Goal: Task Accomplishment & Management: Use online tool/utility

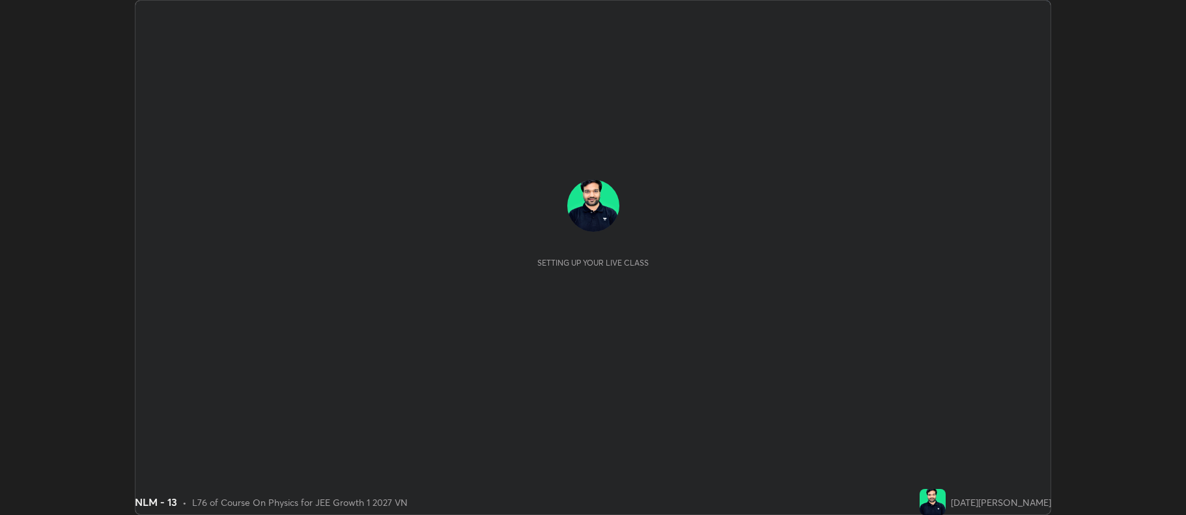
scroll to position [515, 1185]
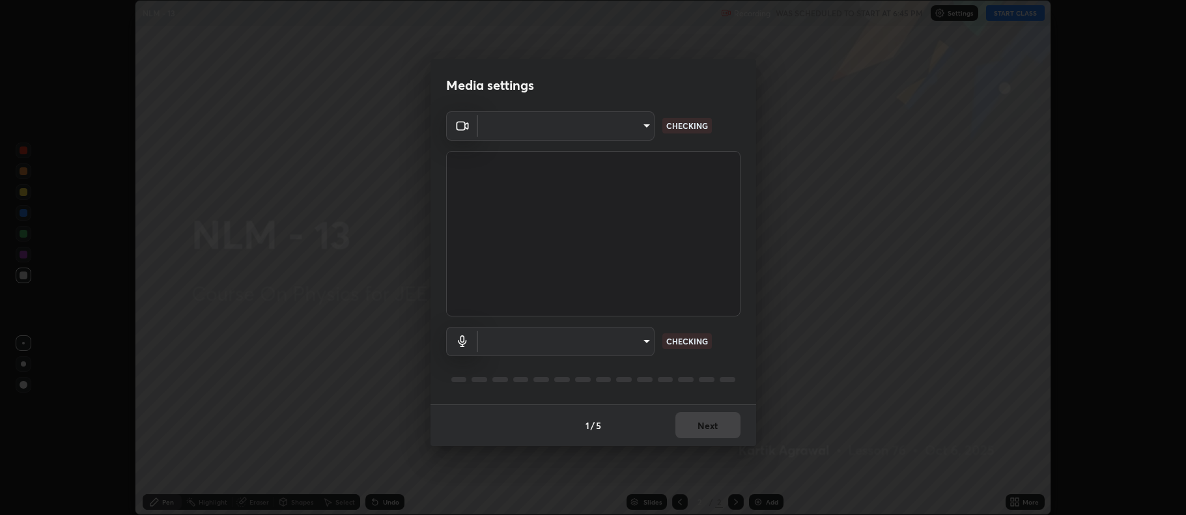
type input "ff6c2ab0558fce6a6a82d7d5f90cca75b578d0ecce094995c07ad100423c80ec"
click at [625, 341] on body "Erase all NLM - 13 Recording WAS SCHEDULED TO START AT 6:45 PM Settings START C…" at bounding box center [593, 257] width 1186 height 515
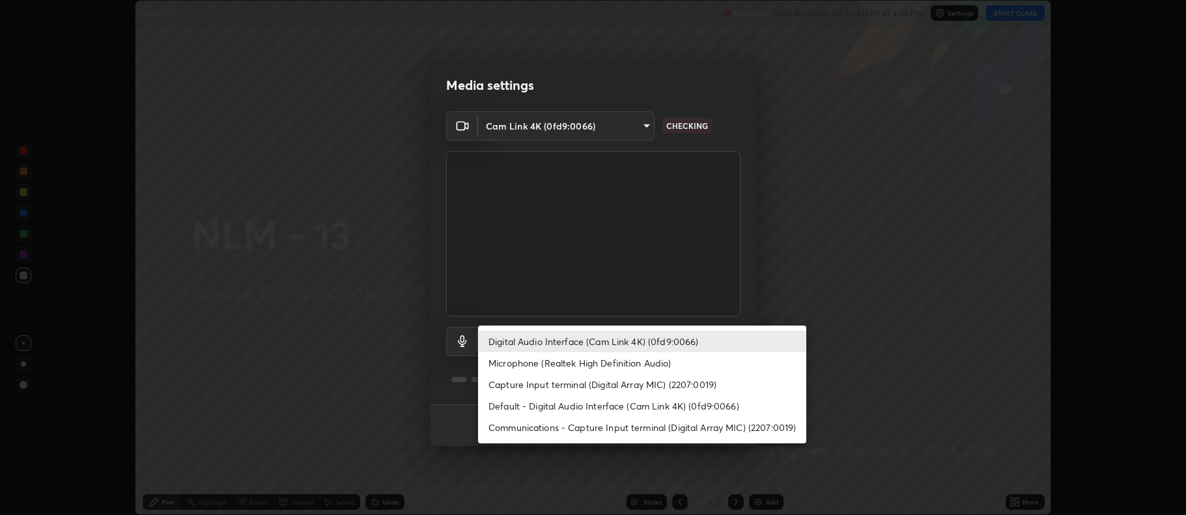
click at [661, 393] on li "Capture Input terminal (Digital Array MIC) (2207:0019)" at bounding box center [642, 384] width 328 height 21
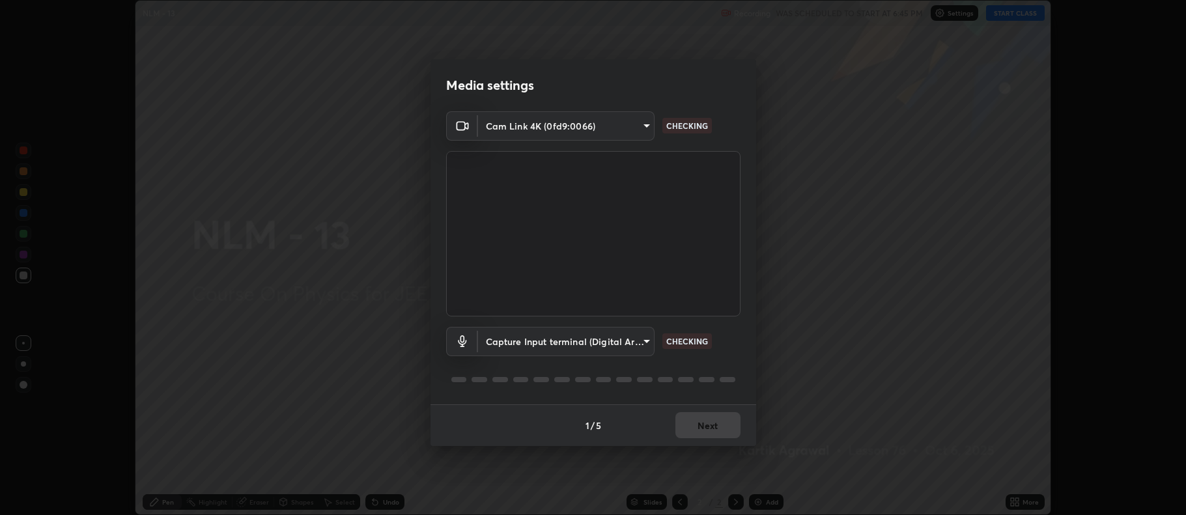
click at [622, 338] on body "Erase all NLM - 13 Recording WAS SCHEDULED TO START AT 6:45 PM Settings START C…" at bounding box center [593, 257] width 1186 height 515
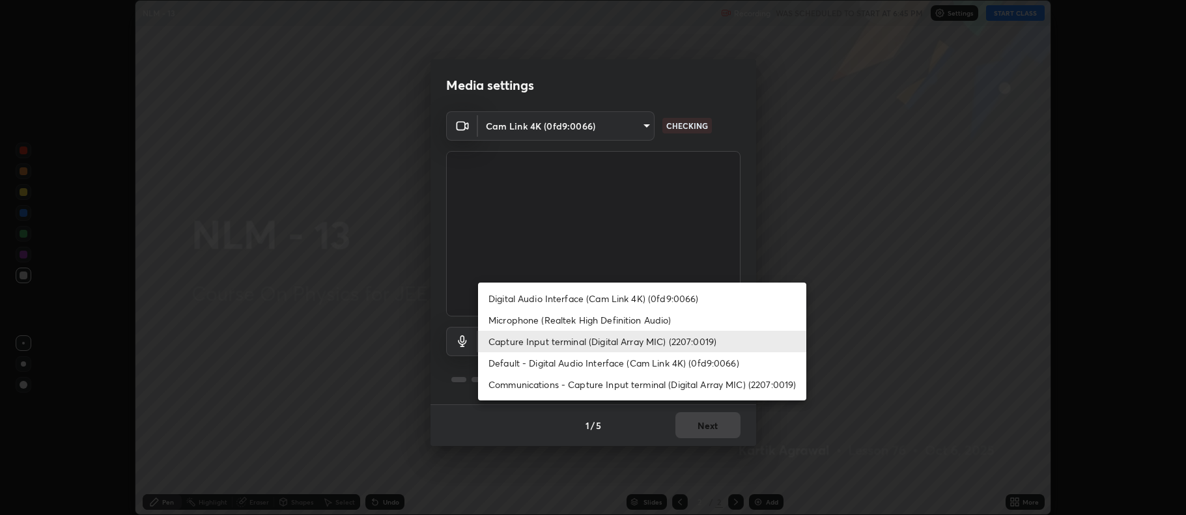
click at [642, 301] on li "Digital Audio Interface (Cam Link 4K) (0fd9:0066)" at bounding box center [642, 298] width 328 height 21
type input "badd80ea7fbad1d8a72a520f29b78ead89bb293df12f863f6ab2c23ec585b874"
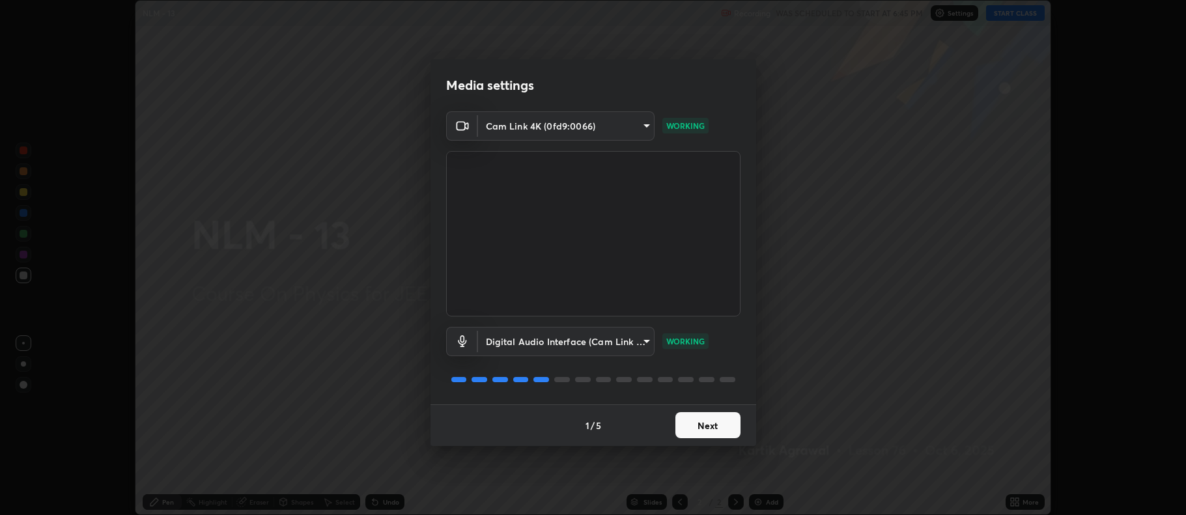
click at [713, 428] on button "Next" at bounding box center [707, 425] width 65 height 26
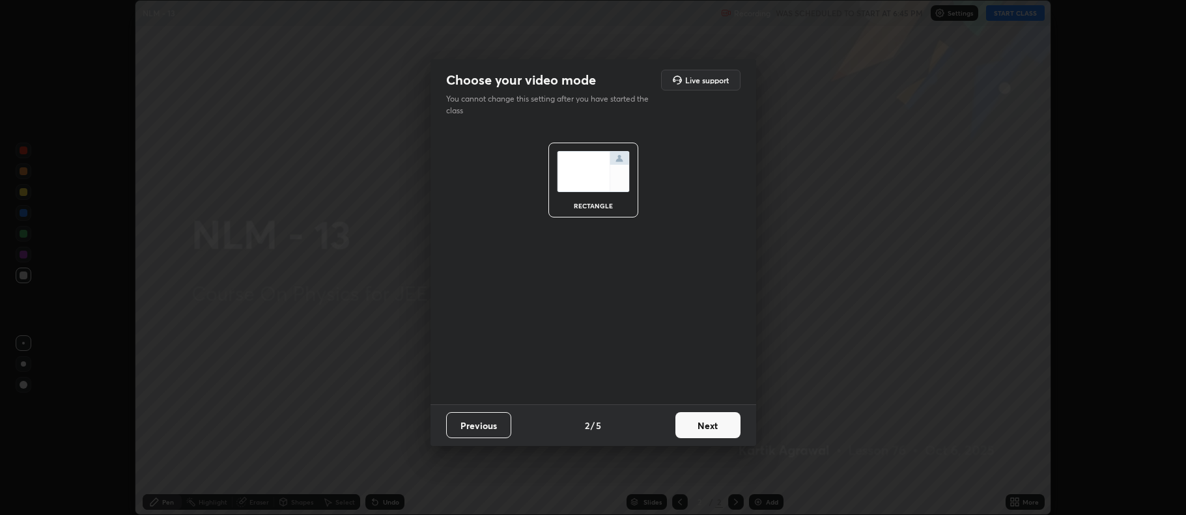
click at [714, 427] on button "Next" at bounding box center [707, 425] width 65 height 26
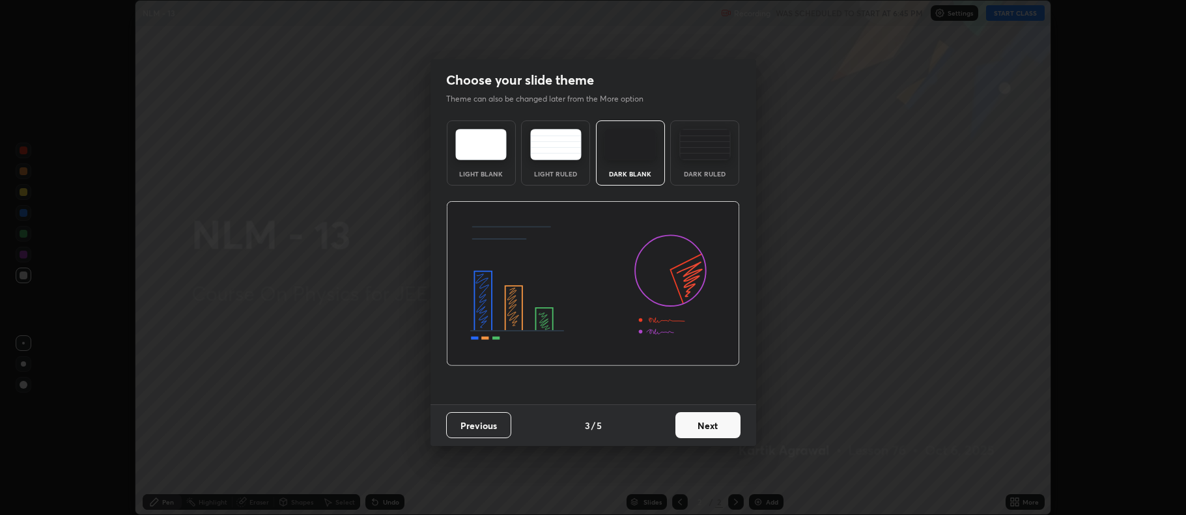
click at [722, 422] on button "Next" at bounding box center [707, 425] width 65 height 26
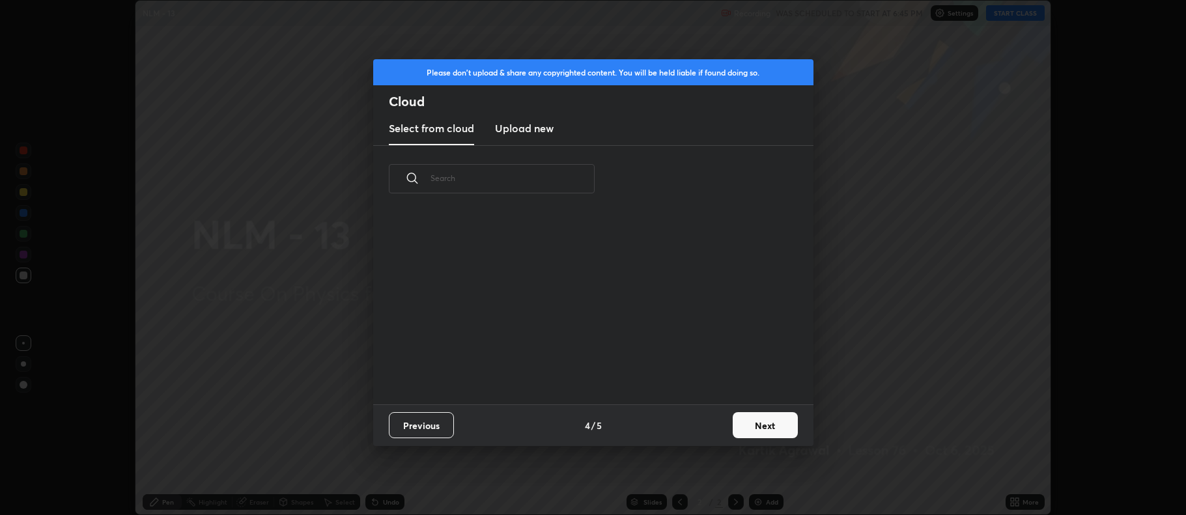
click at [748, 427] on button "Next" at bounding box center [765, 425] width 65 height 26
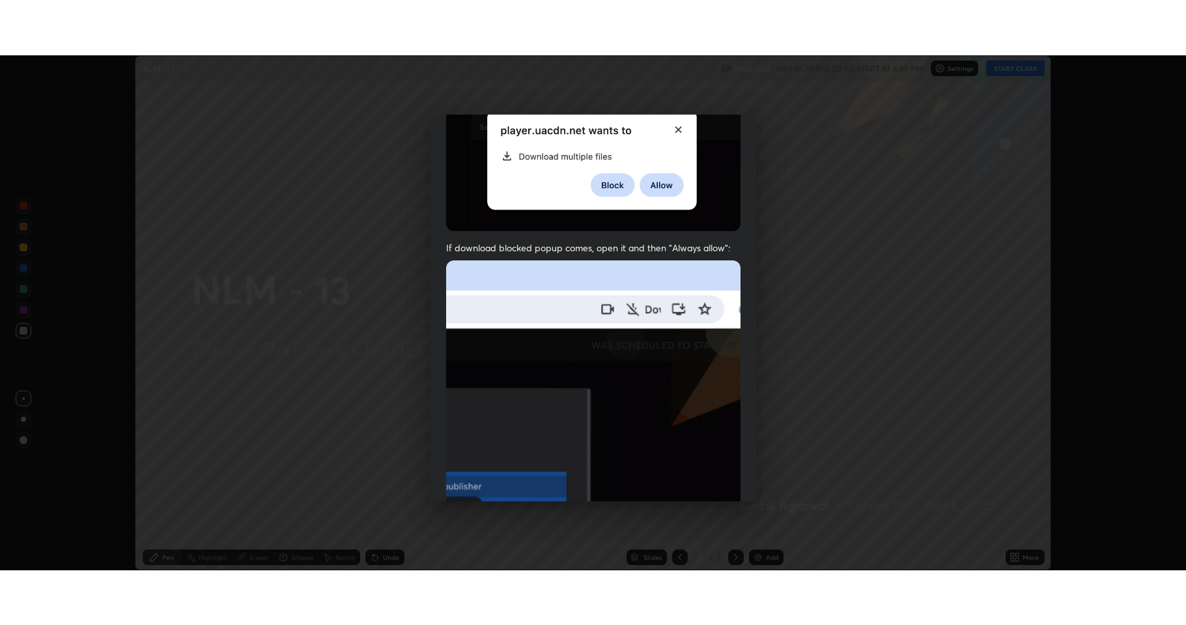
scroll to position [264, 0]
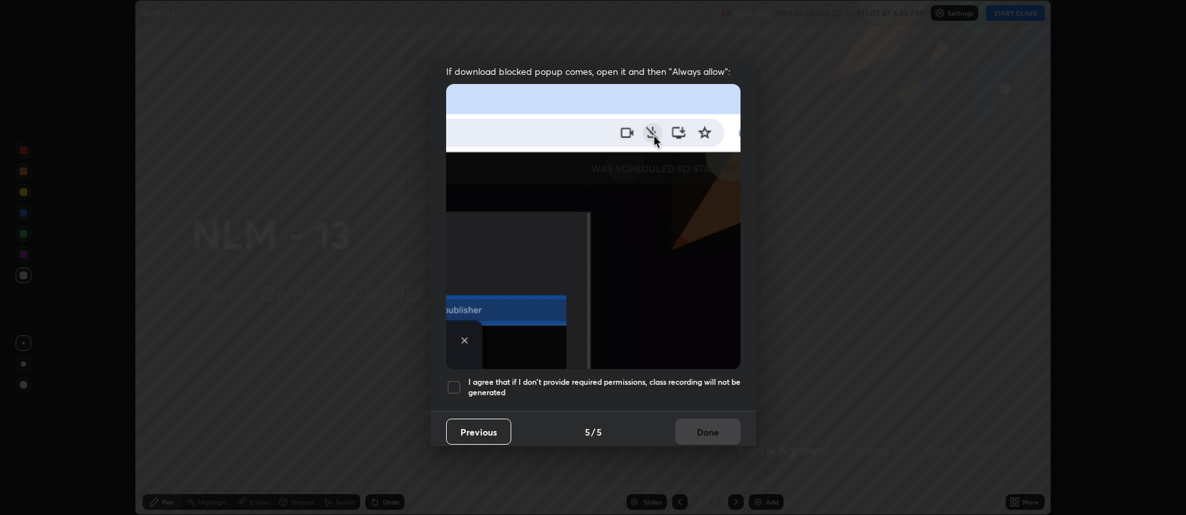
click at [459, 380] on div at bounding box center [454, 388] width 16 height 16
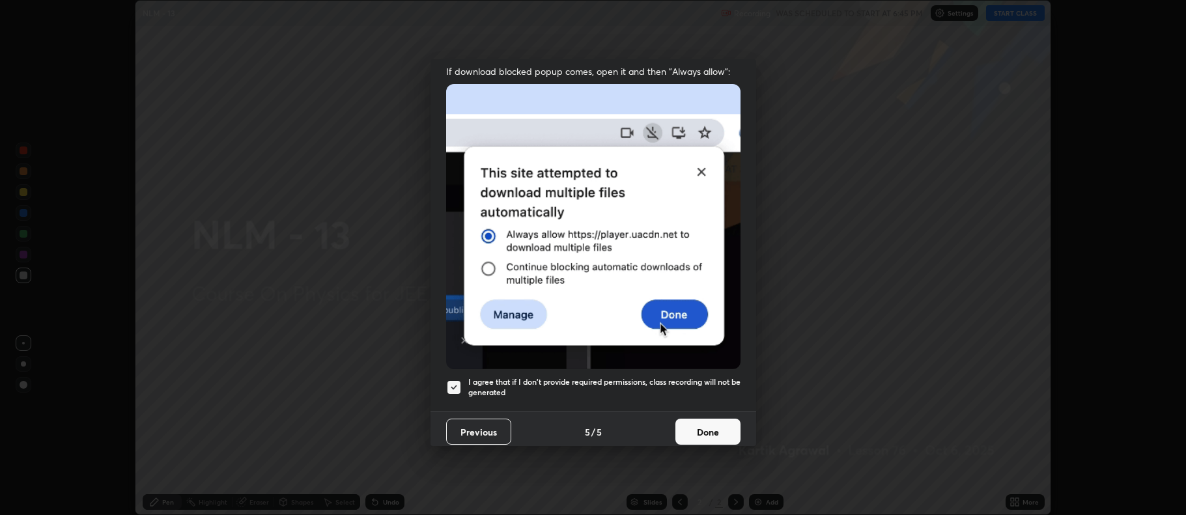
click at [713, 429] on button "Done" at bounding box center [707, 432] width 65 height 26
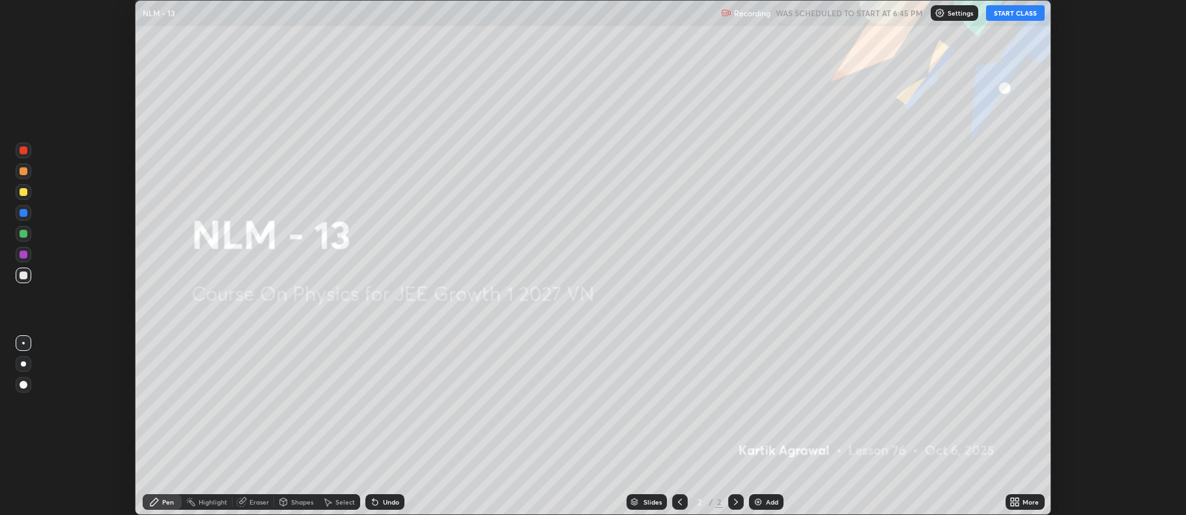
click at [1033, 497] on div "More" at bounding box center [1025, 502] width 39 height 16
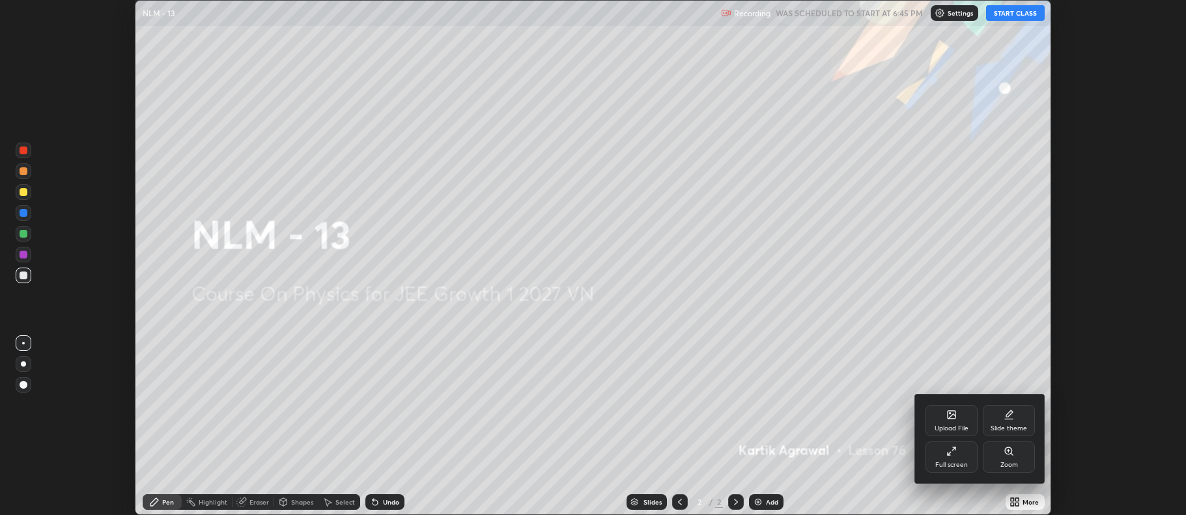
click at [974, 461] on div "Full screen" at bounding box center [951, 457] width 52 height 31
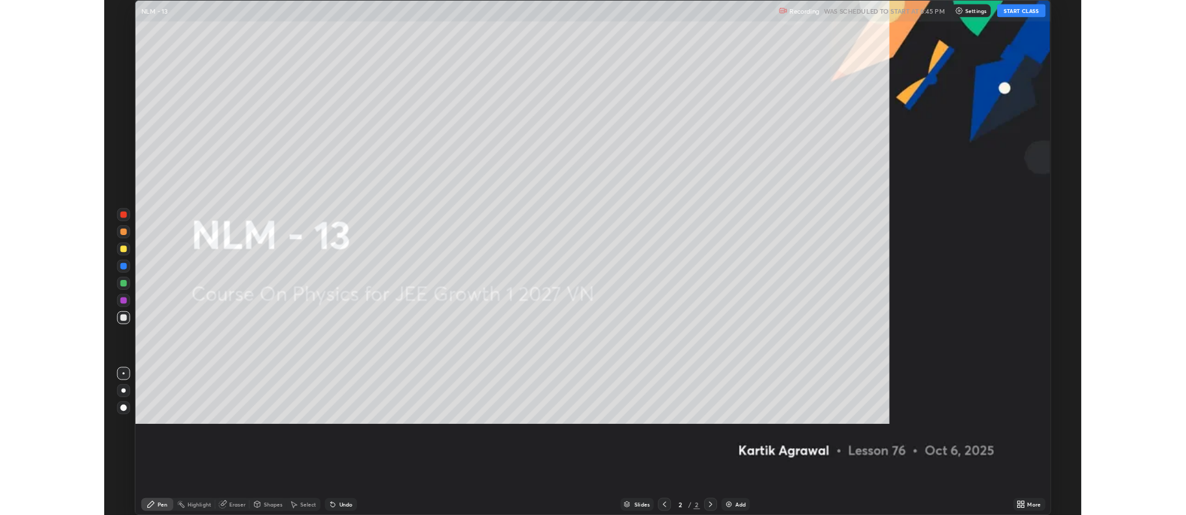
scroll to position [625, 1186]
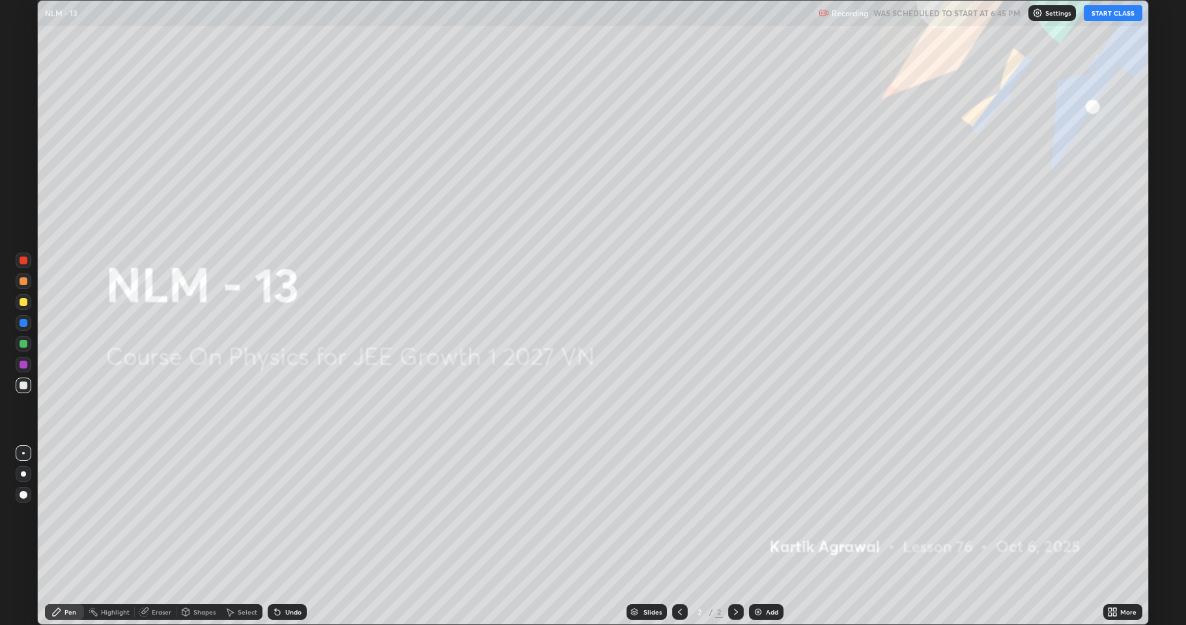
click at [1114, 14] on button "START CLASS" at bounding box center [1113, 13] width 59 height 16
click at [768, 515] on div "Add" at bounding box center [766, 612] width 35 height 16
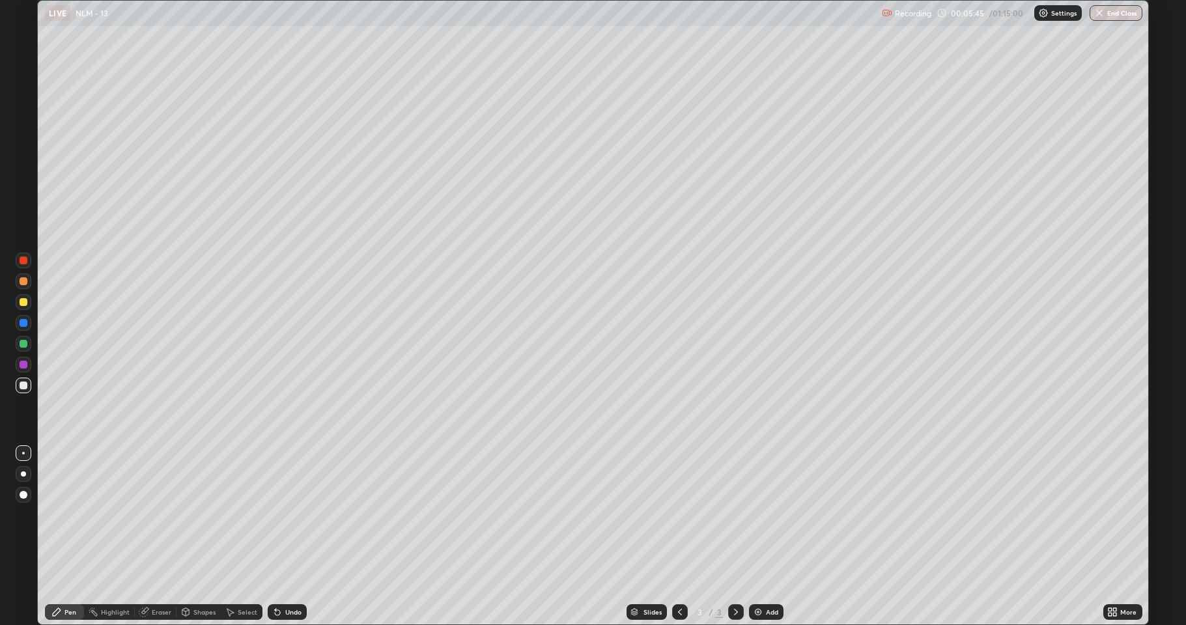
click at [27, 343] on div at bounding box center [24, 344] width 16 height 16
click at [188, 515] on icon at bounding box center [185, 612] width 7 height 8
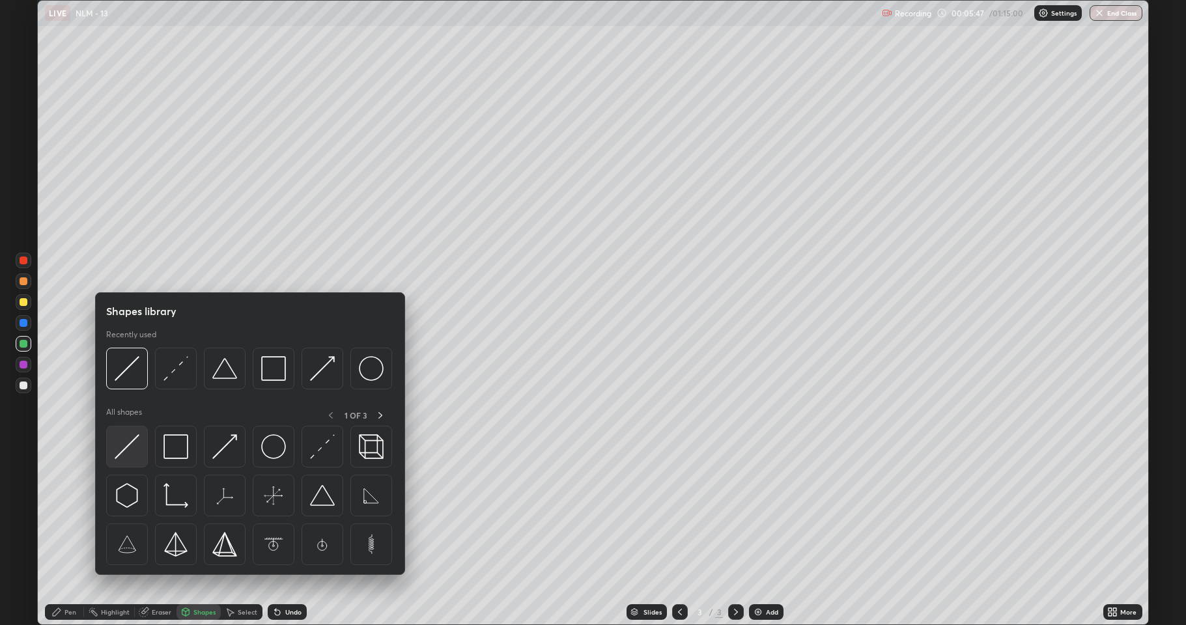
click at [135, 454] on img at bounding box center [127, 446] width 25 height 25
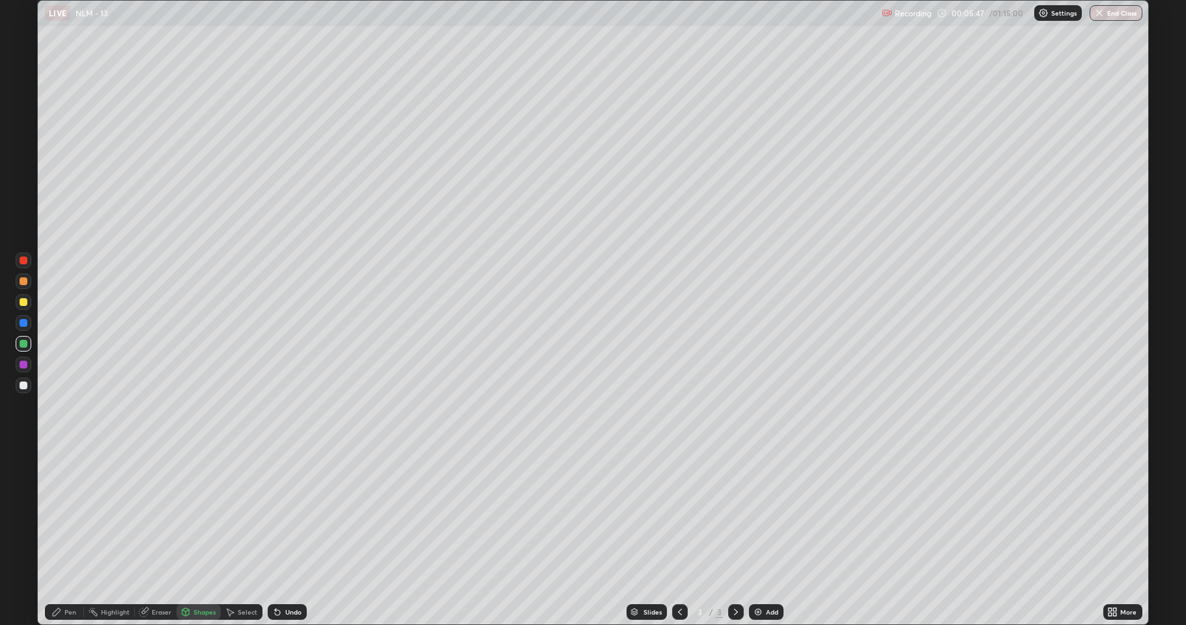
click at [21, 364] on div at bounding box center [24, 365] width 8 height 8
click at [20, 341] on div at bounding box center [24, 344] width 8 height 8
click at [23, 284] on div at bounding box center [24, 281] width 8 height 8
click at [199, 515] on div "Shapes" at bounding box center [199, 612] width 44 height 16
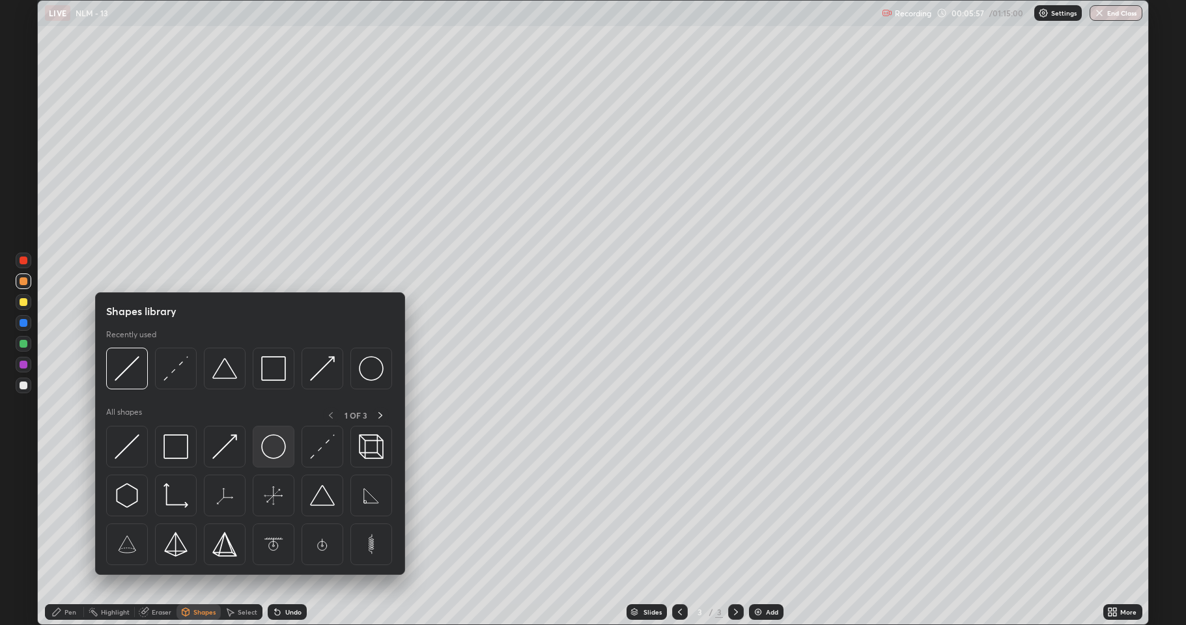
click at [270, 447] on img at bounding box center [273, 446] width 25 height 25
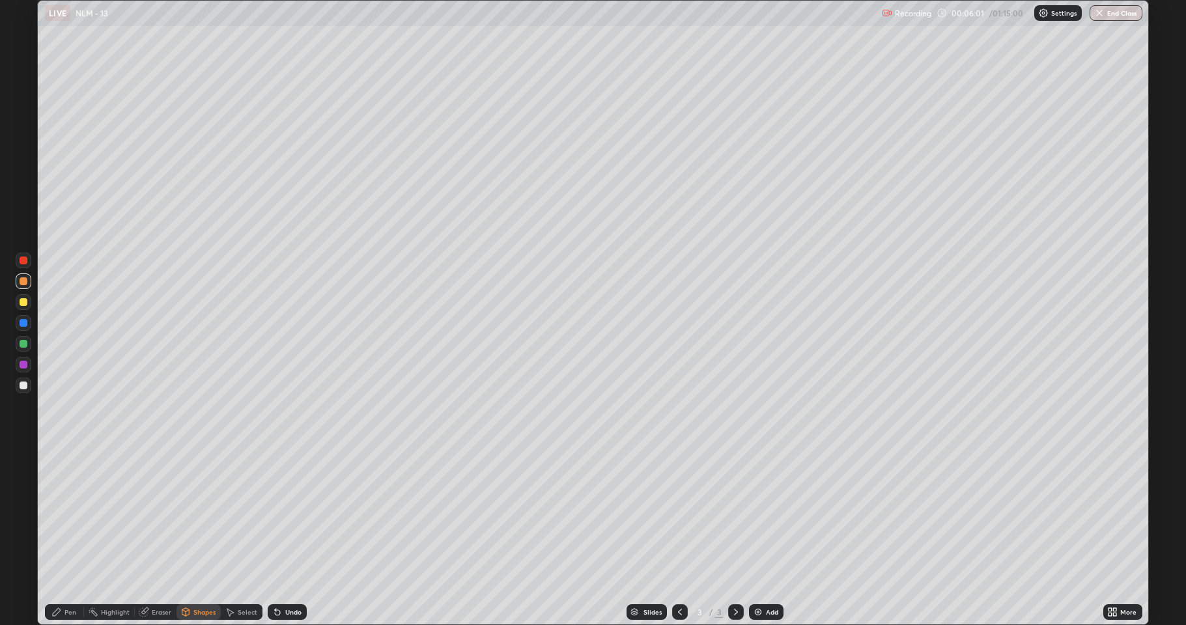
click at [244, 515] on div "Select" at bounding box center [248, 612] width 20 height 7
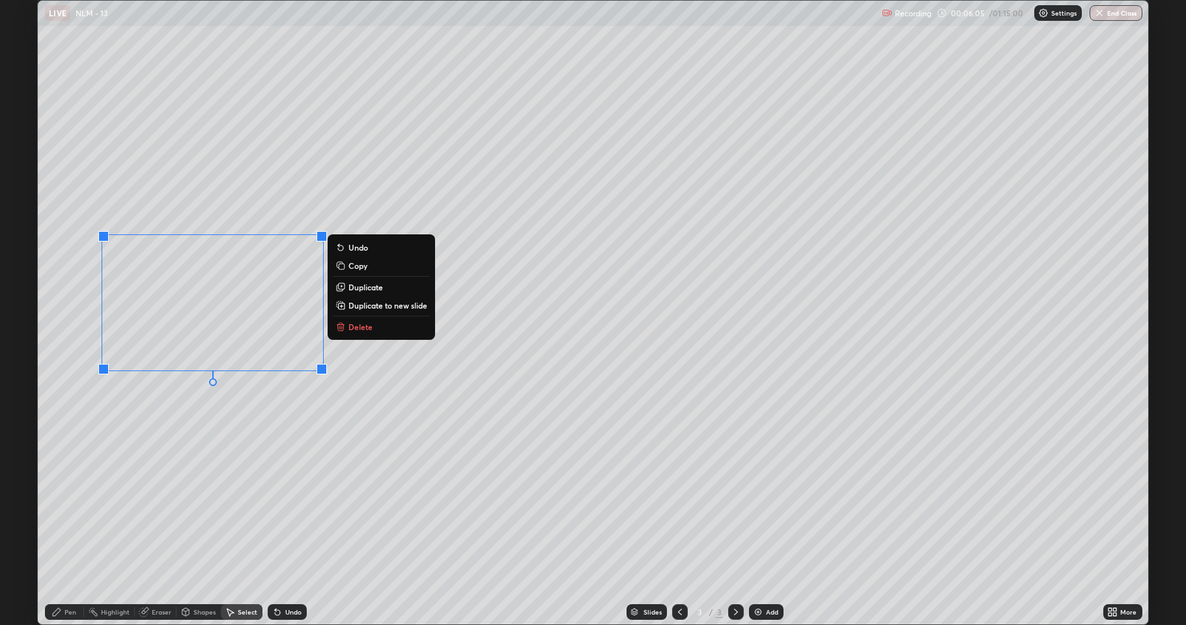
click at [322, 440] on div "0 ° Undo Copy Duplicate Duplicate to new slide Delete" at bounding box center [593, 313] width 1110 height 624
click at [349, 470] on div "0 ° Undo Copy Duplicate Duplicate to new slide Delete" at bounding box center [593, 313] width 1110 height 624
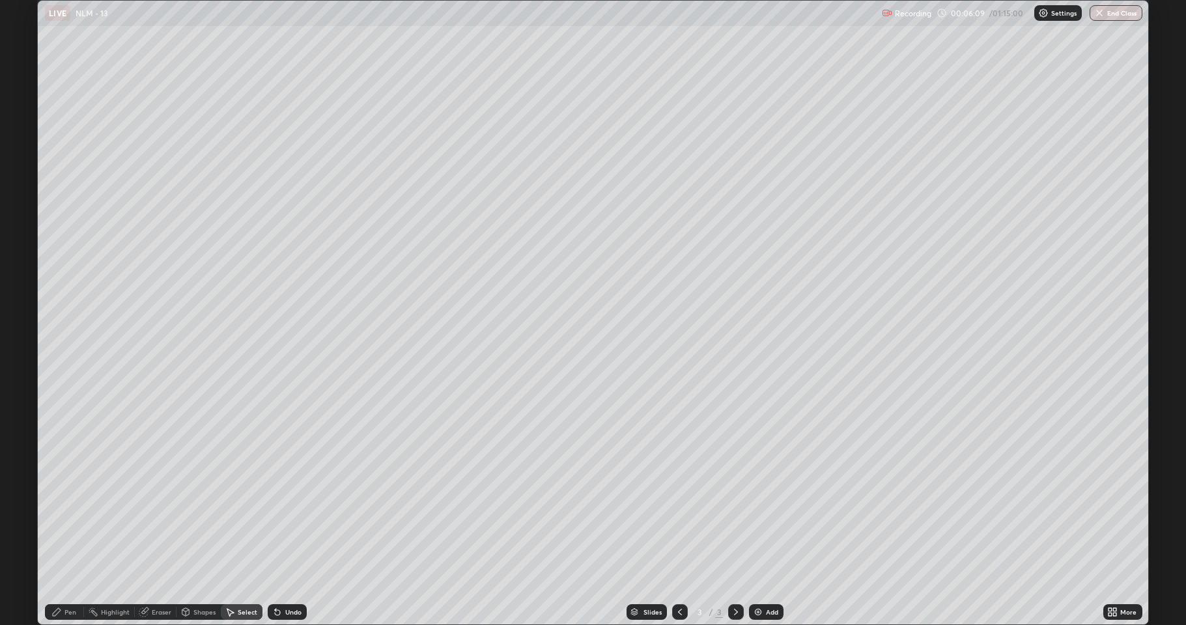
click at [290, 515] on div "Undo" at bounding box center [293, 612] width 16 height 7
click at [297, 515] on div "Undo" at bounding box center [293, 612] width 16 height 7
click at [298, 515] on div "Undo" at bounding box center [293, 612] width 16 height 7
click at [197, 515] on div "Shapes" at bounding box center [204, 612] width 22 height 7
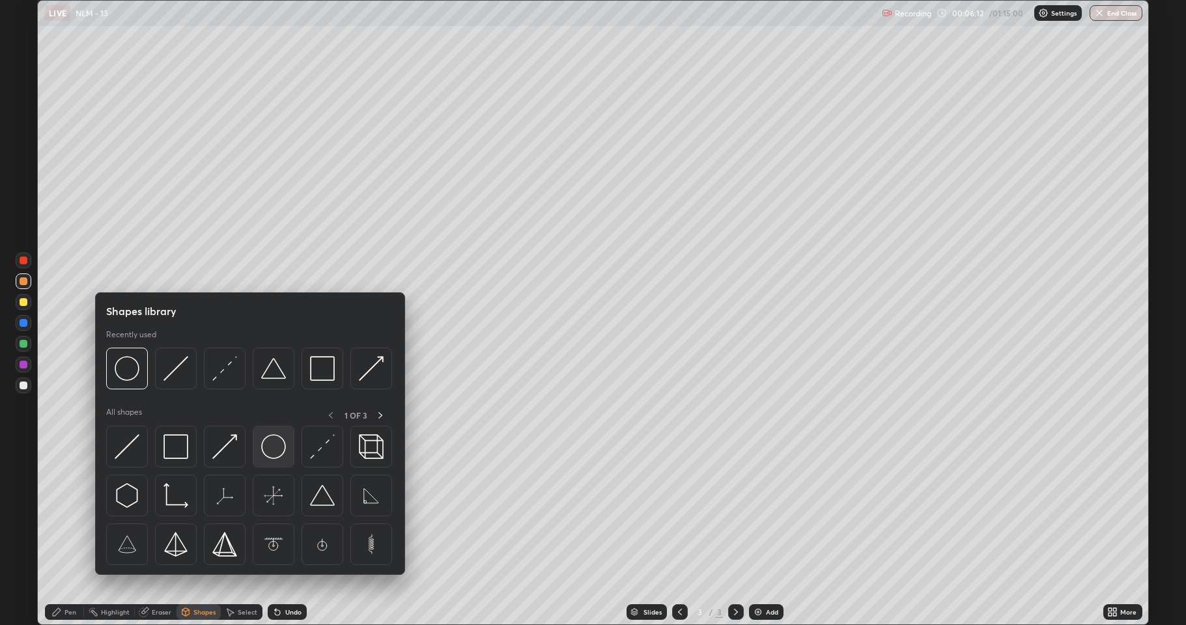
click at [275, 457] on img at bounding box center [273, 446] width 25 height 25
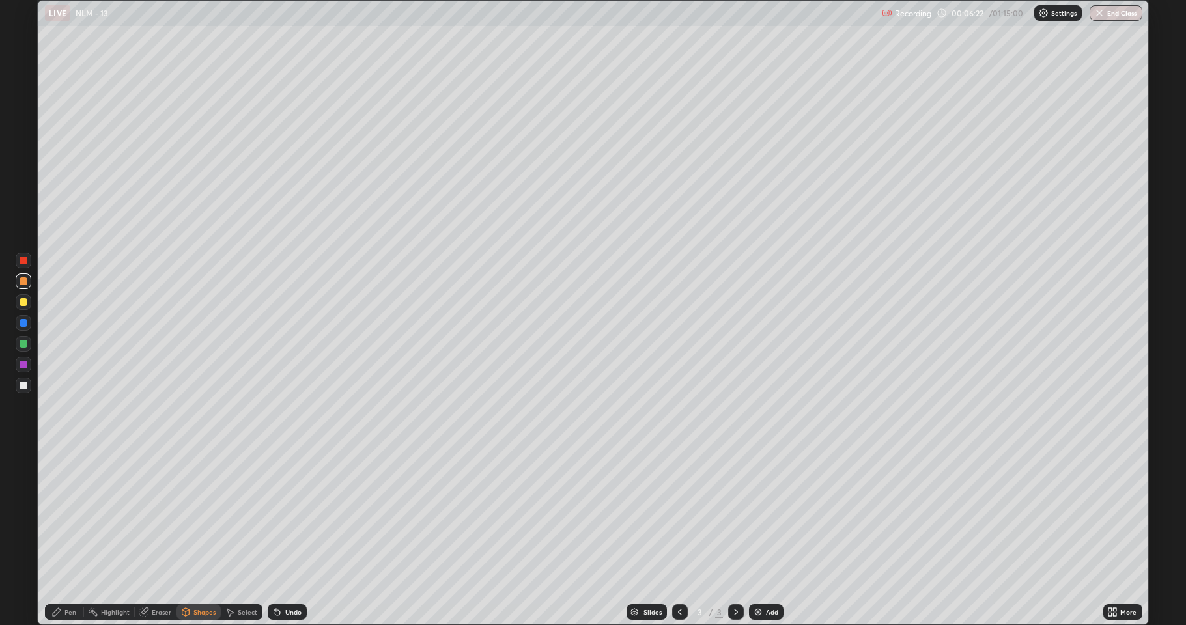
click at [244, 515] on div "Select" at bounding box center [248, 612] width 20 height 7
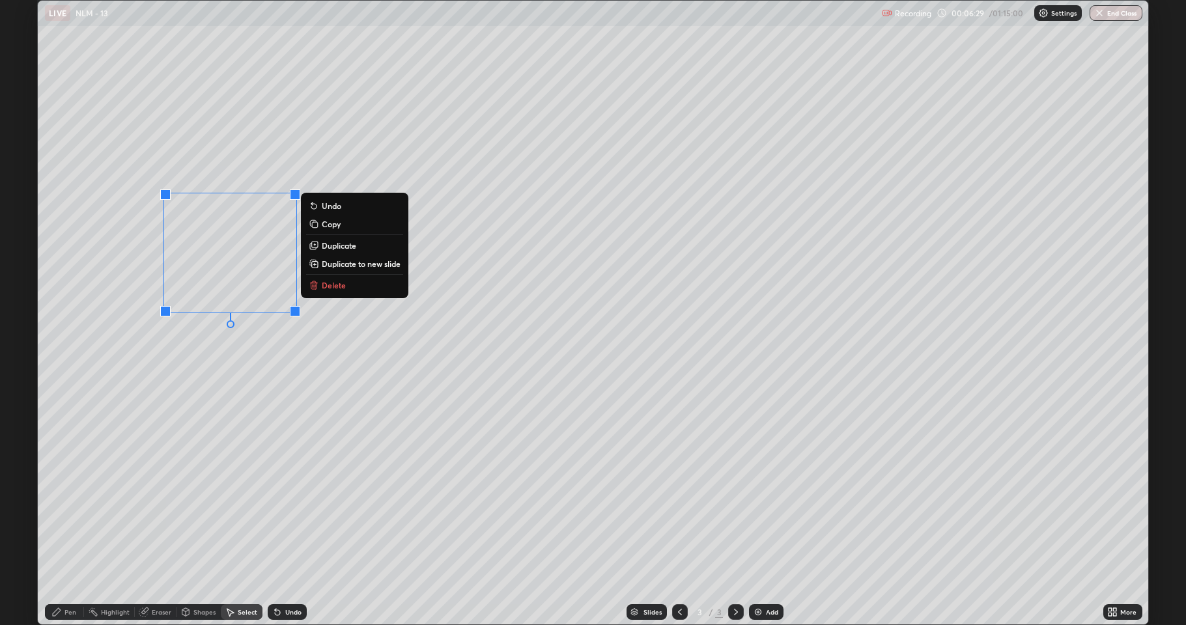
click at [343, 246] on p "Duplicate" at bounding box center [339, 245] width 35 height 10
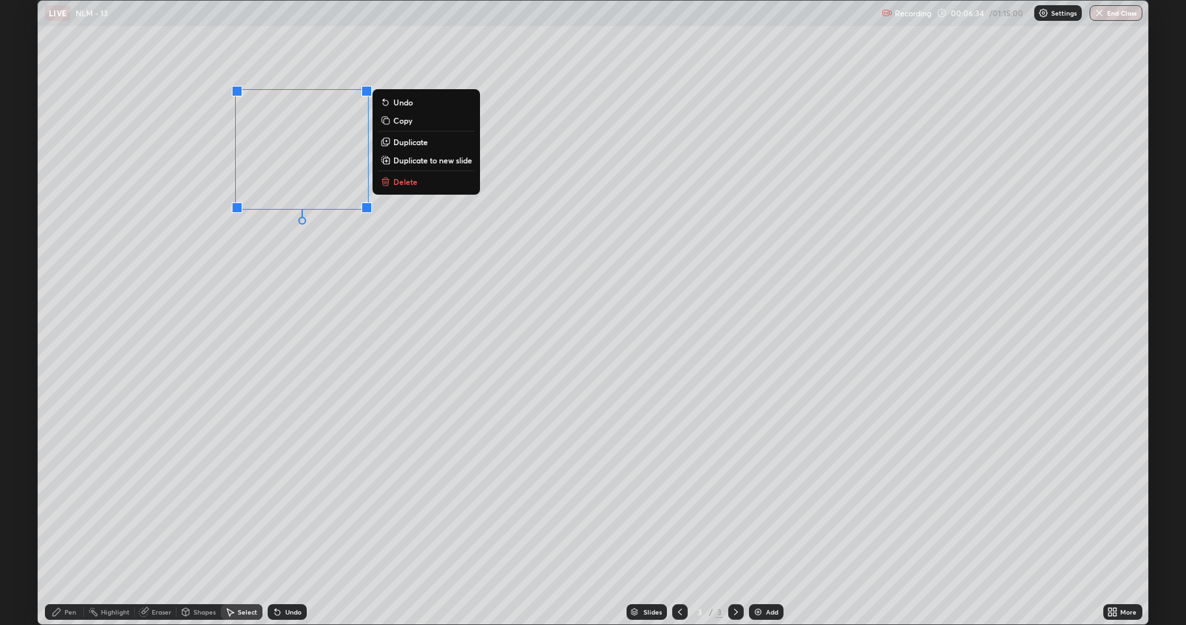
click at [253, 515] on div "0 ° Undo Copy Duplicate Duplicate to new slide Delete" at bounding box center [593, 313] width 1110 height 624
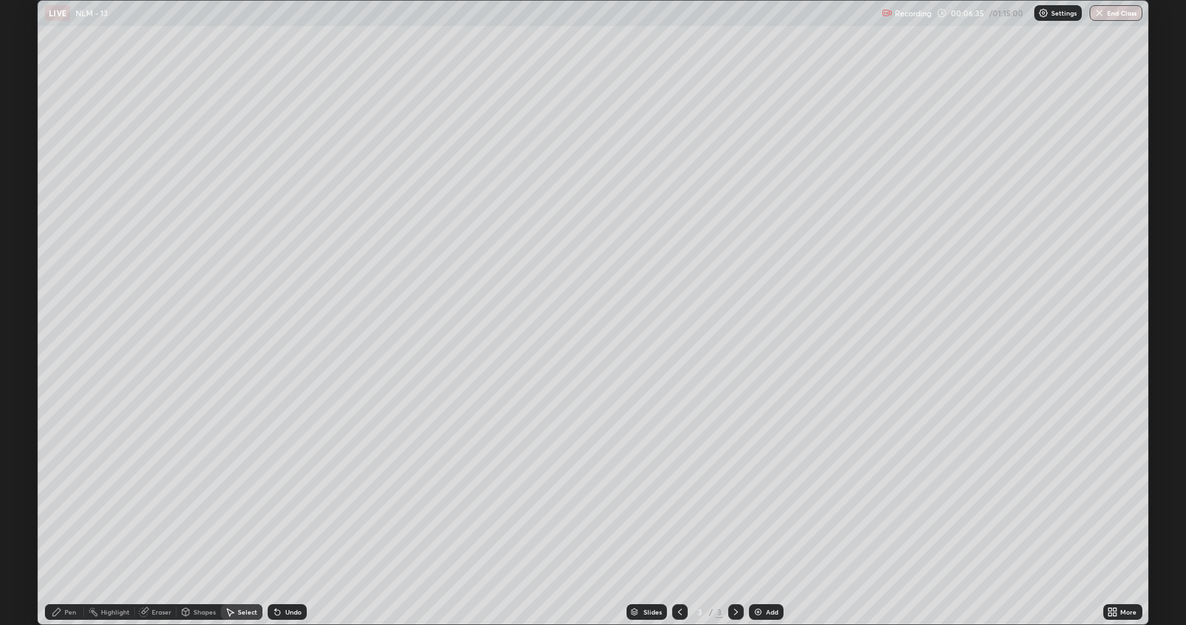
click at [66, 515] on div "Pen" at bounding box center [64, 612] width 39 height 16
click at [25, 383] on div at bounding box center [24, 386] width 8 height 8
click at [20, 301] on div at bounding box center [24, 302] width 8 height 8
click at [24, 383] on div at bounding box center [24, 386] width 8 height 8
click at [29, 345] on div at bounding box center [24, 344] width 16 height 16
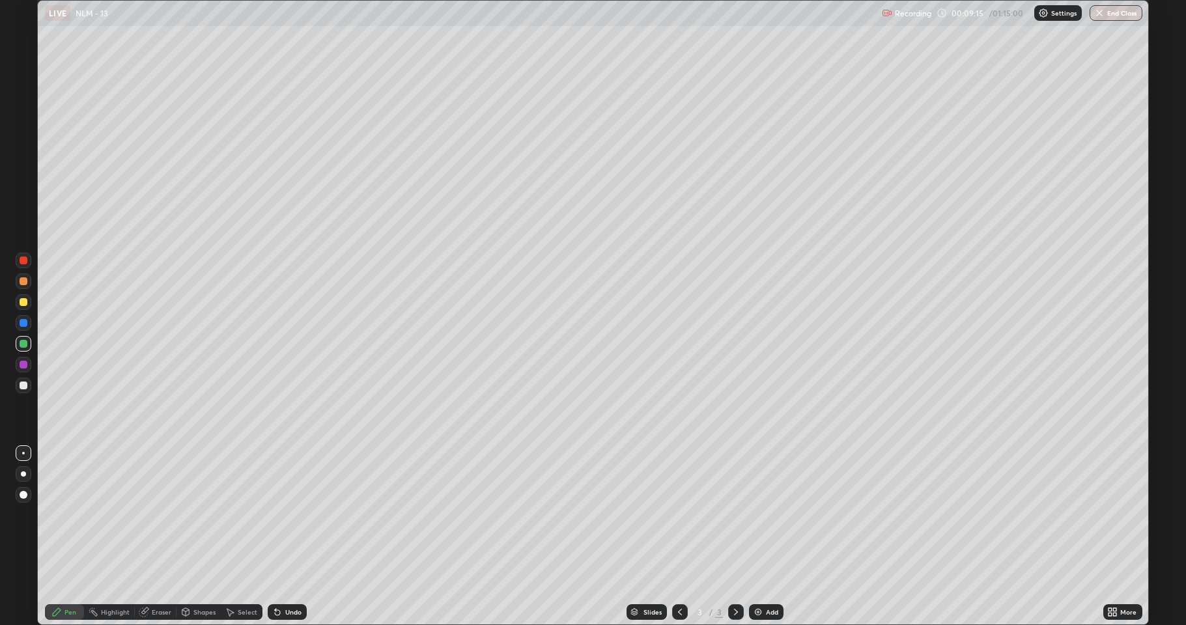
click at [299, 515] on div "Undo" at bounding box center [293, 612] width 16 height 7
click at [20, 389] on div at bounding box center [24, 386] width 16 height 16
click at [776, 515] on div "Add" at bounding box center [766, 612] width 35 height 16
click at [23, 346] on div at bounding box center [24, 344] width 8 height 8
click at [26, 303] on div at bounding box center [24, 302] width 8 height 8
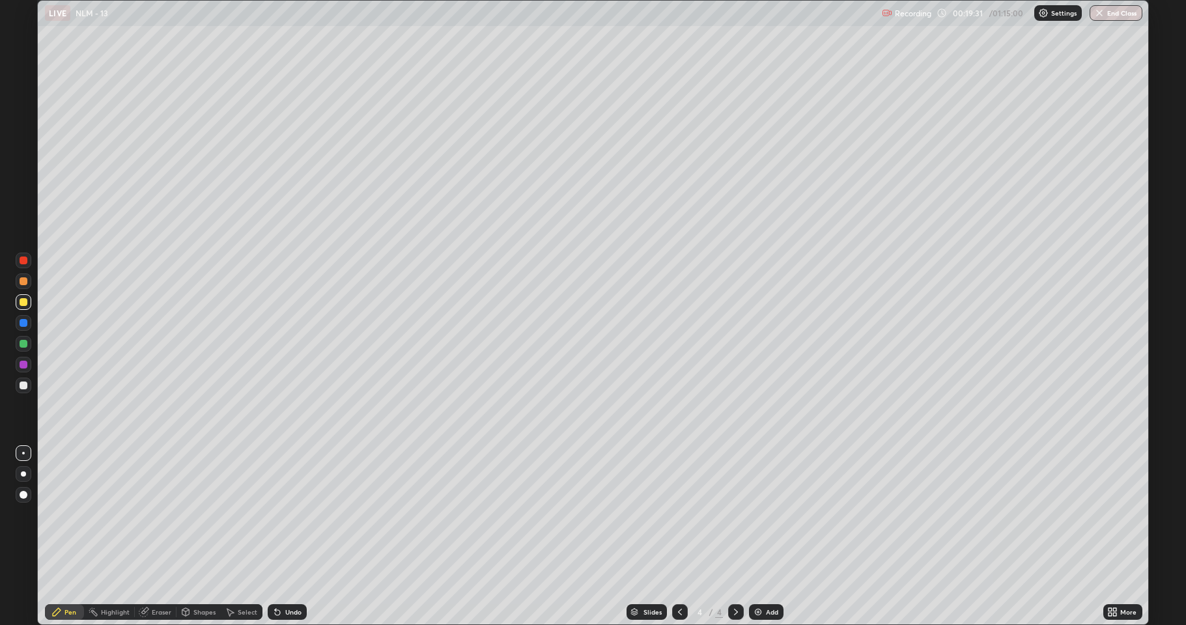
click at [768, 515] on div "Add" at bounding box center [772, 612] width 12 height 7
click at [26, 384] on div at bounding box center [24, 386] width 8 height 8
click at [772, 515] on div "Add" at bounding box center [766, 612] width 35 height 16
click at [240, 515] on div "Select" at bounding box center [248, 612] width 20 height 7
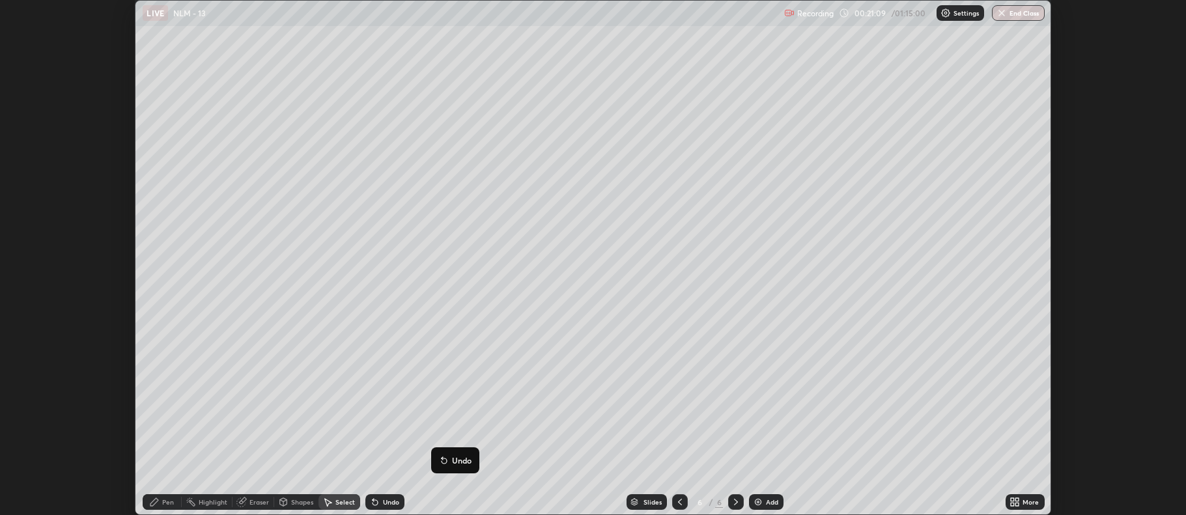
scroll to position [64613, 63943]
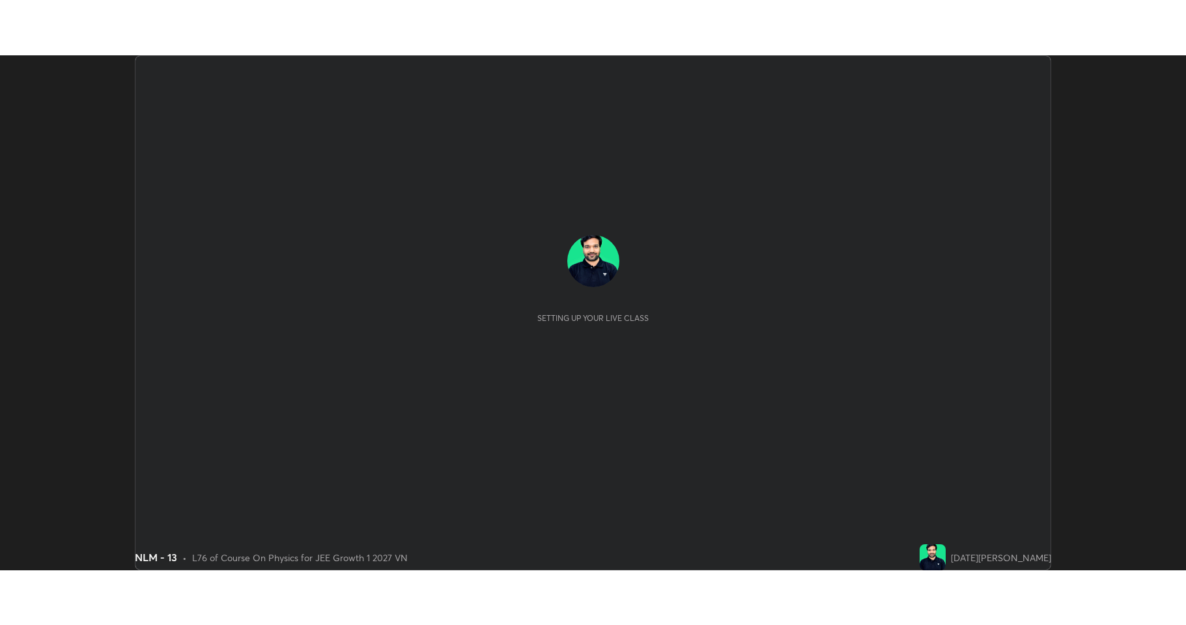
scroll to position [515, 1185]
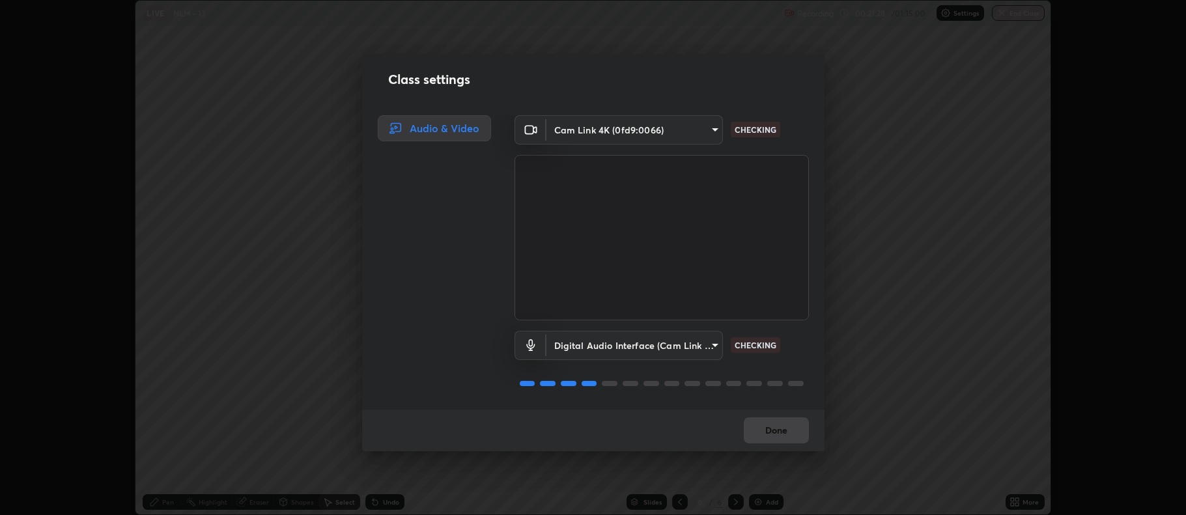
click at [675, 352] on body "Erase all LIVE NLM - 13 Recording 00:21:28 / 01:15:00 Settings End Class 0 ° Un…" at bounding box center [593, 257] width 1186 height 515
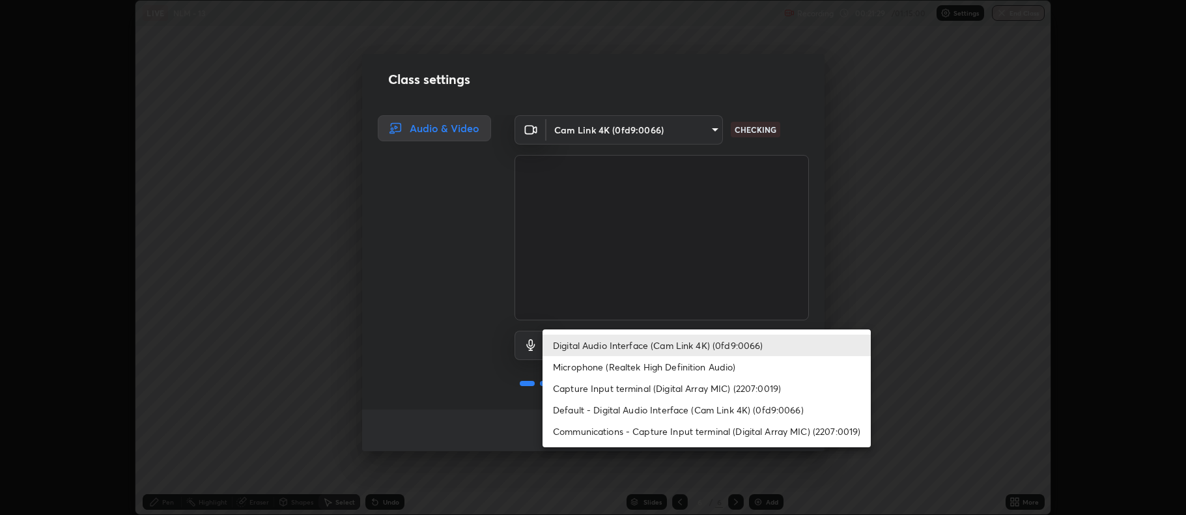
click at [643, 387] on li "Capture Input terminal (Digital Array MIC) (2207:0019)" at bounding box center [707, 388] width 328 height 21
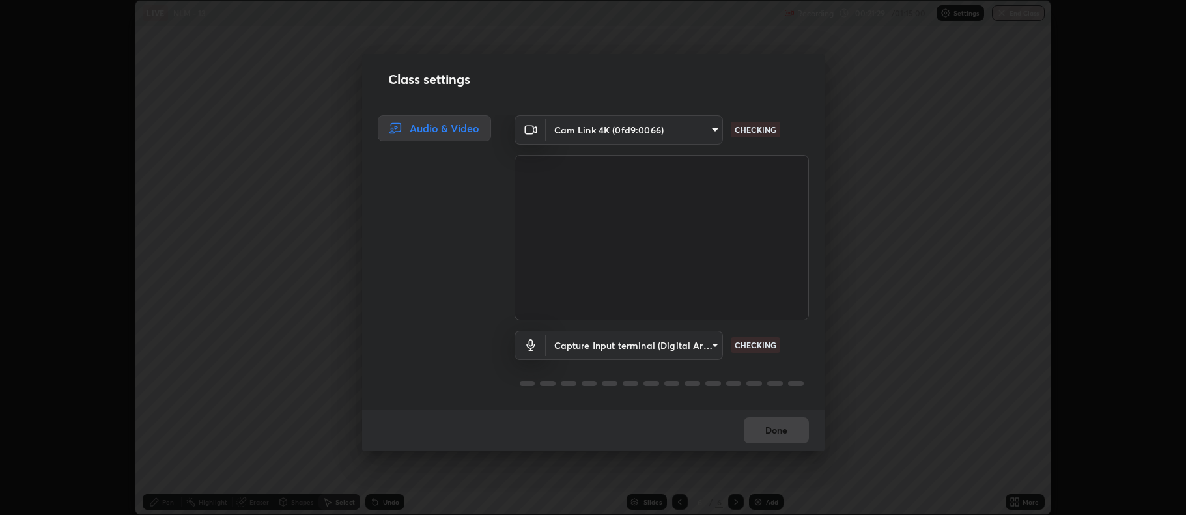
click at [625, 346] on body "Erase all LIVE NLM - 13 Recording 00:21:29 / 01:15:00 Settings End Class 0 ° Un…" at bounding box center [593, 257] width 1186 height 515
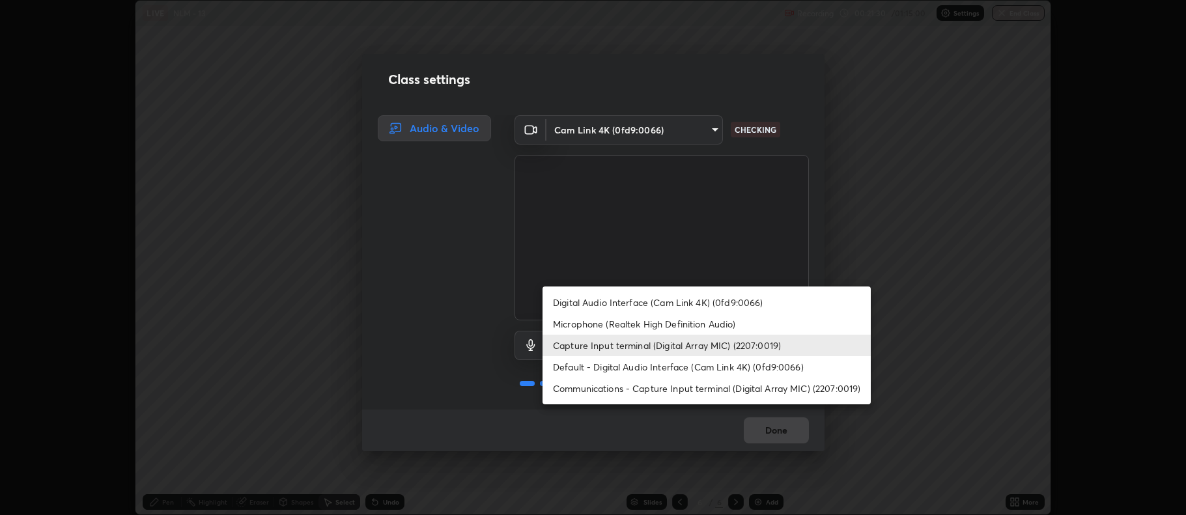
click at [610, 309] on li "Digital Audio Interface (Cam Link 4K) (0fd9:0066)" at bounding box center [707, 302] width 328 height 21
type input "badd80ea7fbad1d8a72a520f29b78ead89bb293df12f863f6ab2c23ec585b874"
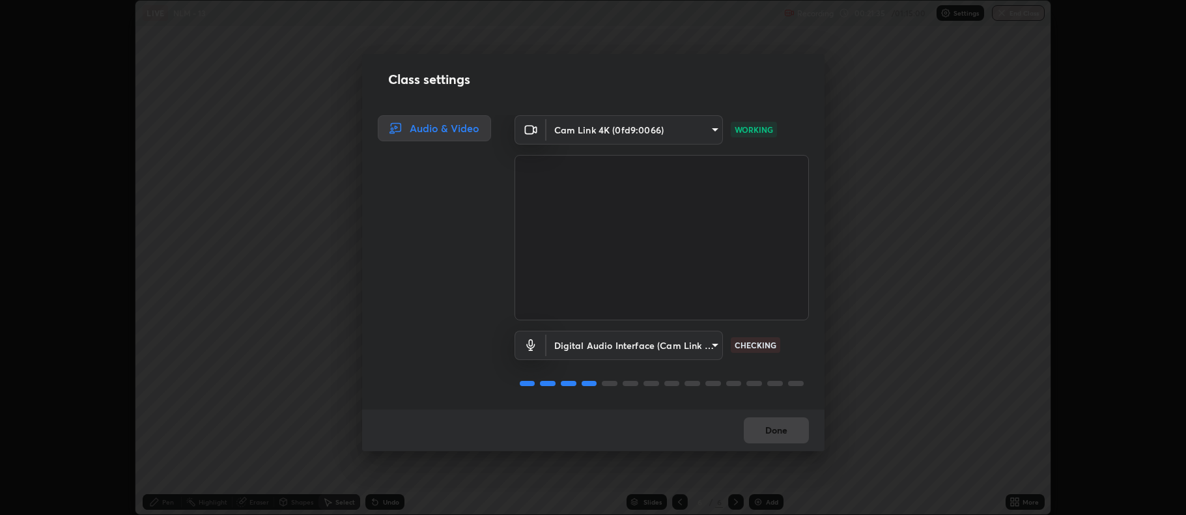
click at [760, 427] on div "Done" at bounding box center [593, 431] width 462 height 42
click at [760, 429] on div "Done" at bounding box center [593, 431] width 462 height 42
click at [763, 428] on div "Done" at bounding box center [593, 431] width 462 height 42
click at [765, 429] on div "Done" at bounding box center [593, 431] width 462 height 42
click at [767, 428] on div "Done" at bounding box center [593, 431] width 462 height 42
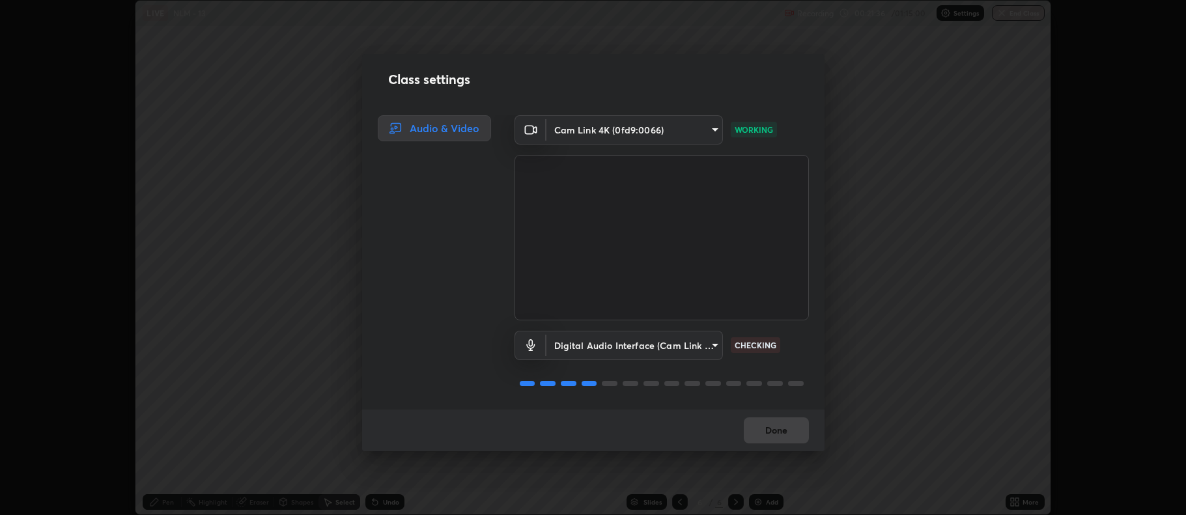
click at [769, 430] on div "Done" at bounding box center [593, 431] width 462 height 42
click at [761, 430] on button "Done" at bounding box center [776, 430] width 65 height 26
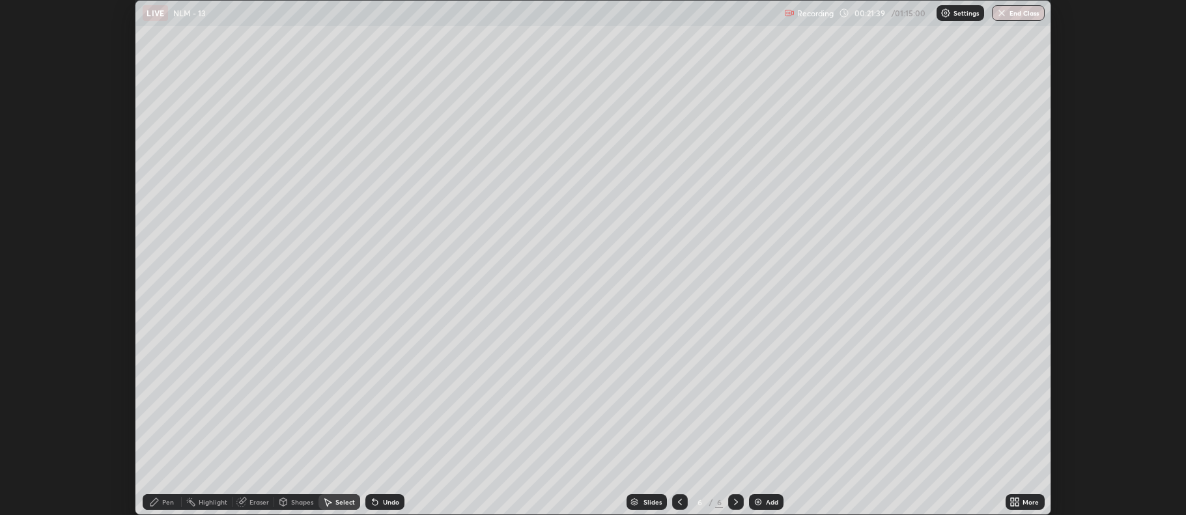
click at [1019, 498] on icon at bounding box center [1017, 499] width 3 height 3
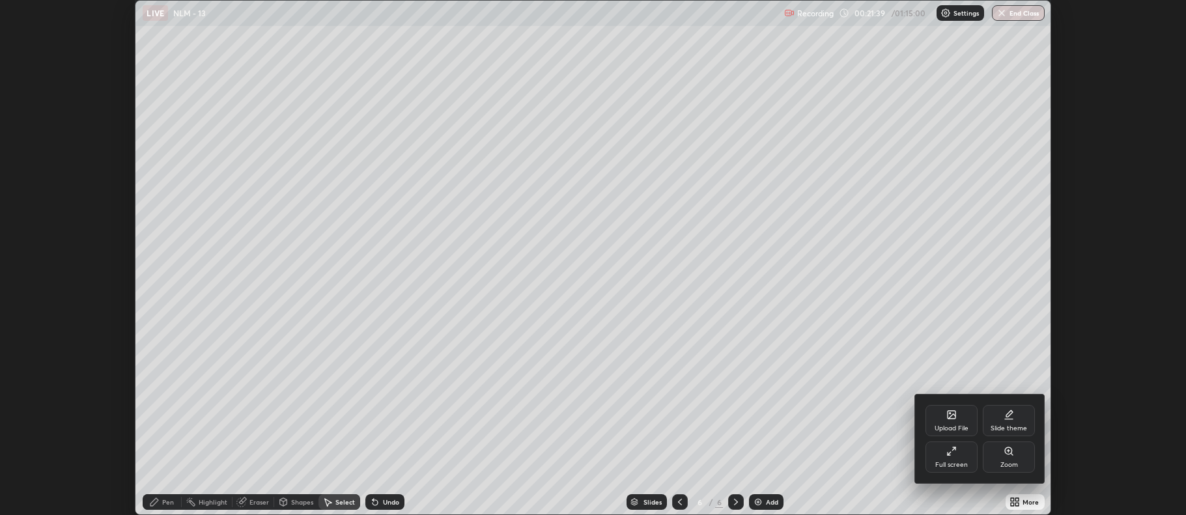
click at [942, 455] on div "Full screen" at bounding box center [951, 457] width 52 height 31
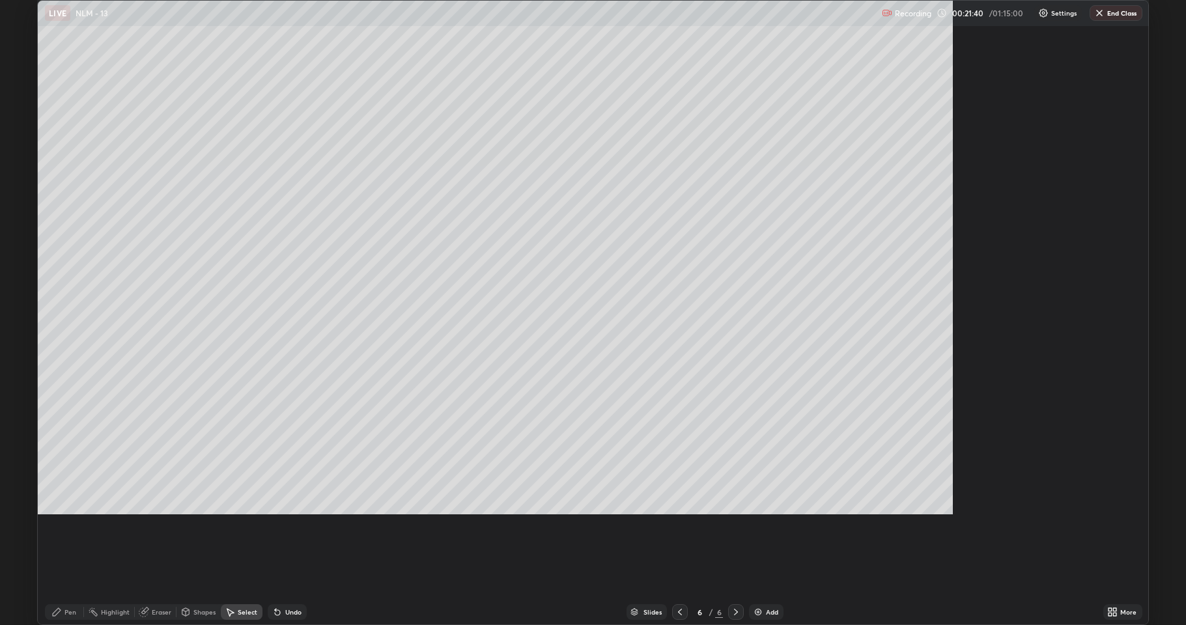
scroll to position [625, 1186]
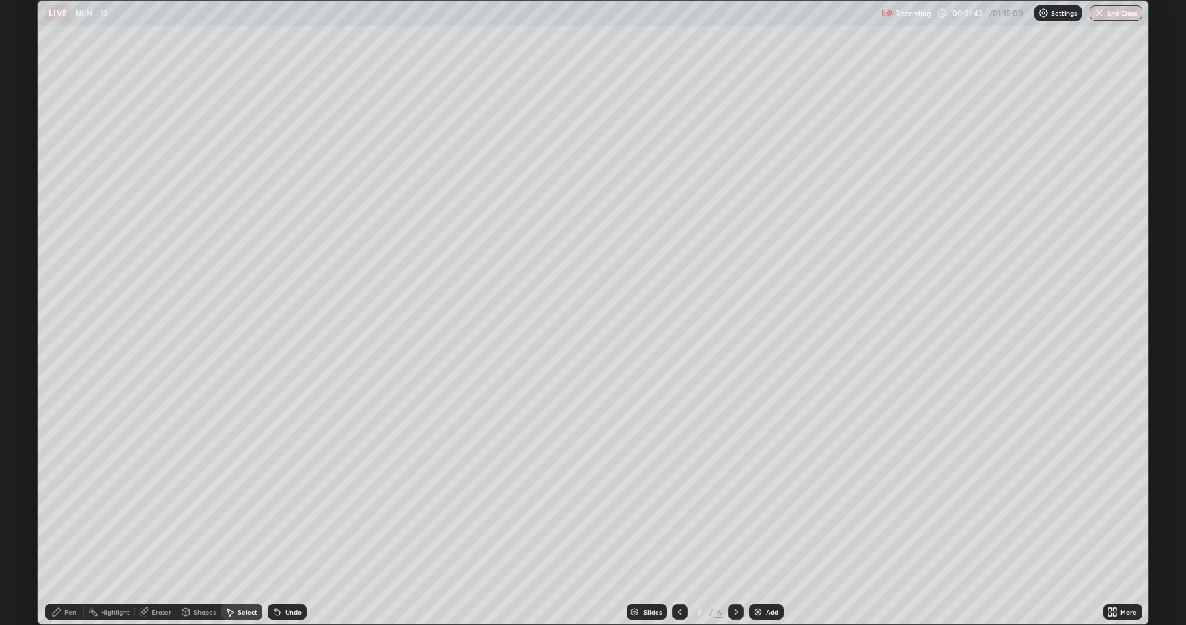
click at [63, 515] on div "Pen" at bounding box center [64, 612] width 39 height 16
click at [26, 302] on div at bounding box center [24, 302] width 8 height 8
click at [21, 344] on div at bounding box center [24, 344] width 8 height 8
click at [766, 515] on div "Add" at bounding box center [772, 612] width 12 height 7
click at [25, 302] on div at bounding box center [24, 302] width 8 height 8
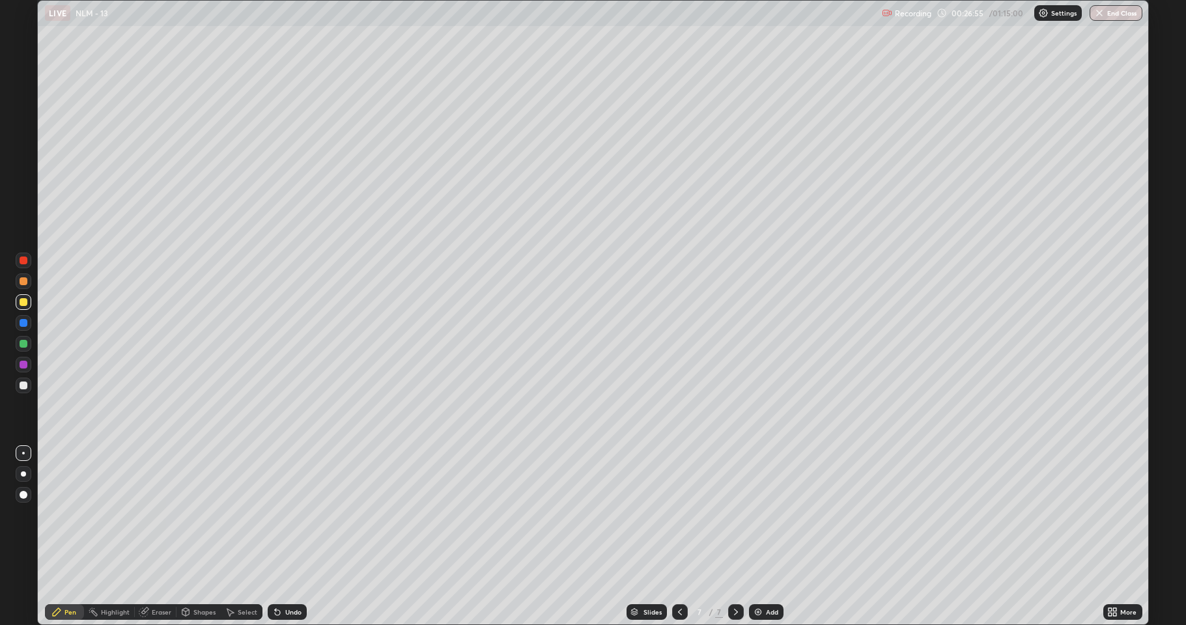
click at [21, 388] on div at bounding box center [24, 386] width 8 height 8
click at [770, 515] on div "Add" at bounding box center [772, 612] width 12 height 7
click at [27, 343] on div at bounding box center [24, 344] width 8 height 8
click at [770, 515] on div "Add" at bounding box center [772, 612] width 12 height 7
click at [25, 302] on div at bounding box center [24, 302] width 8 height 8
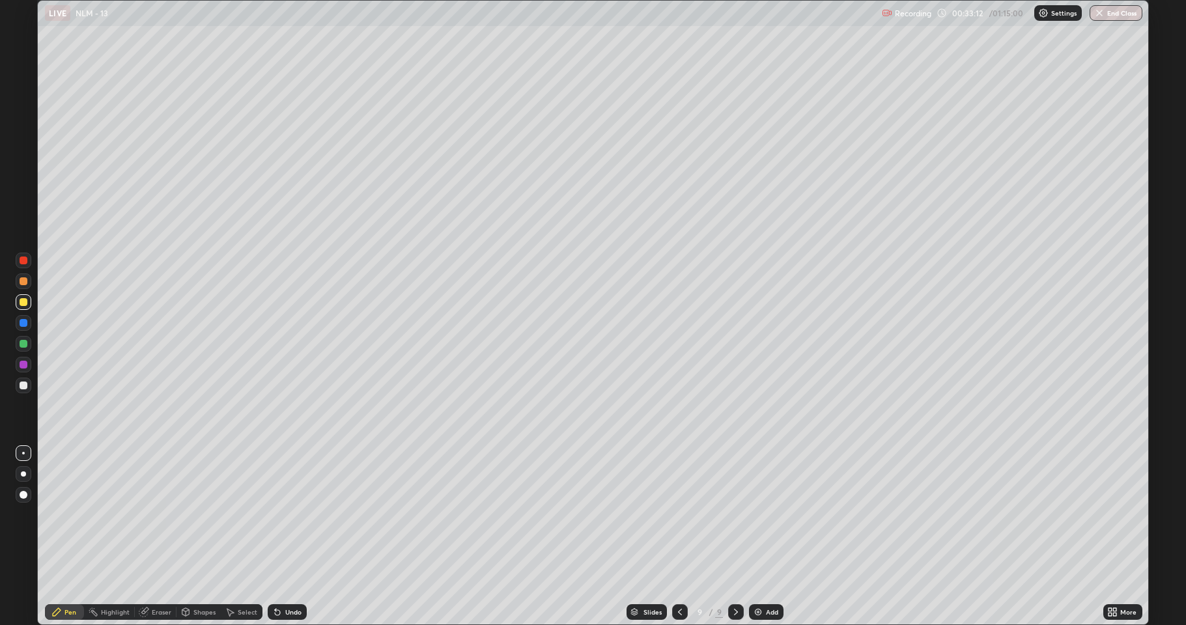
click at [21, 282] on div at bounding box center [24, 281] width 8 height 8
click at [25, 341] on div at bounding box center [24, 344] width 8 height 8
click at [25, 382] on div at bounding box center [24, 386] width 8 height 8
click at [23, 344] on div at bounding box center [24, 344] width 8 height 8
click at [770, 515] on div "Add" at bounding box center [772, 612] width 12 height 7
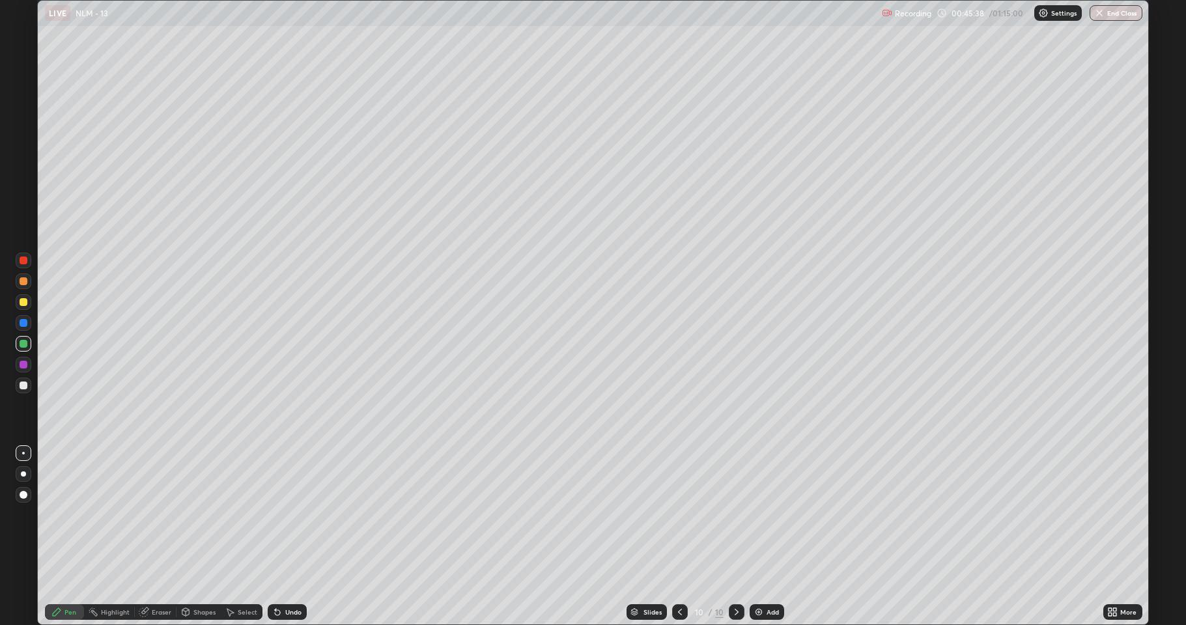
click at [24, 302] on div at bounding box center [24, 302] width 8 height 8
click at [26, 341] on div at bounding box center [24, 344] width 8 height 8
click at [24, 385] on div at bounding box center [24, 386] width 8 height 8
click at [23, 305] on div at bounding box center [24, 302] width 8 height 8
click at [777, 515] on div "Add" at bounding box center [773, 612] width 12 height 7
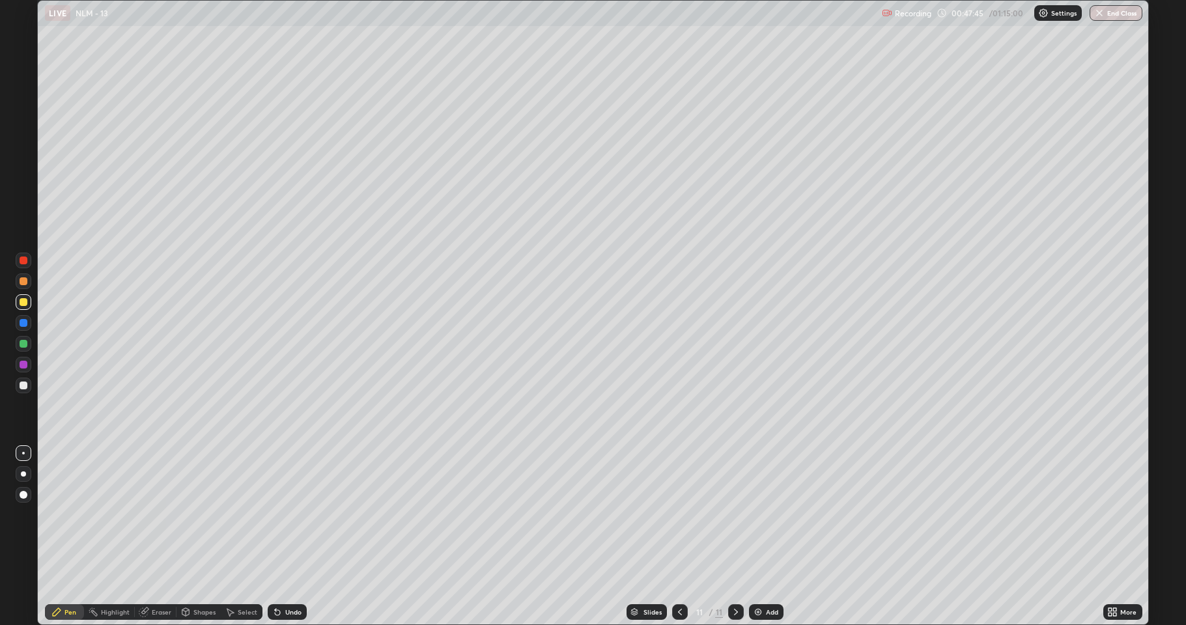
click at [20, 389] on div at bounding box center [24, 386] width 8 height 8
click at [26, 283] on div at bounding box center [24, 281] width 8 height 8
click at [21, 304] on div at bounding box center [24, 302] width 8 height 8
click at [29, 383] on div at bounding box center [24, 386] width 16 height 16
click at [23, 344] on div at bounding box center [24, 344] width 8 height 8
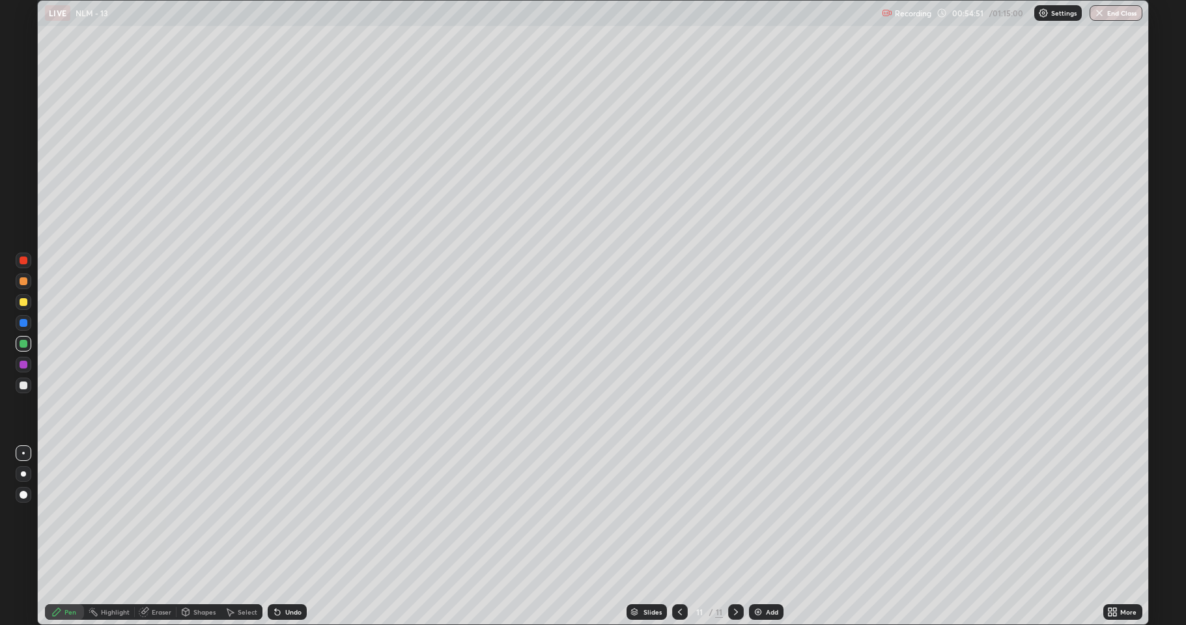
click at [763, 515] on div "Add" at bounding box center [766, 612] width 35 height 16
click at [23, 386] on div at bounding box center [24, 386] width 8 height 8
click at [769, 515] on div "Add" at bounding box center [772, 612] width 12 height 7
click at [26, 304] on div at bounding box center [24, 302] width 8 height 8
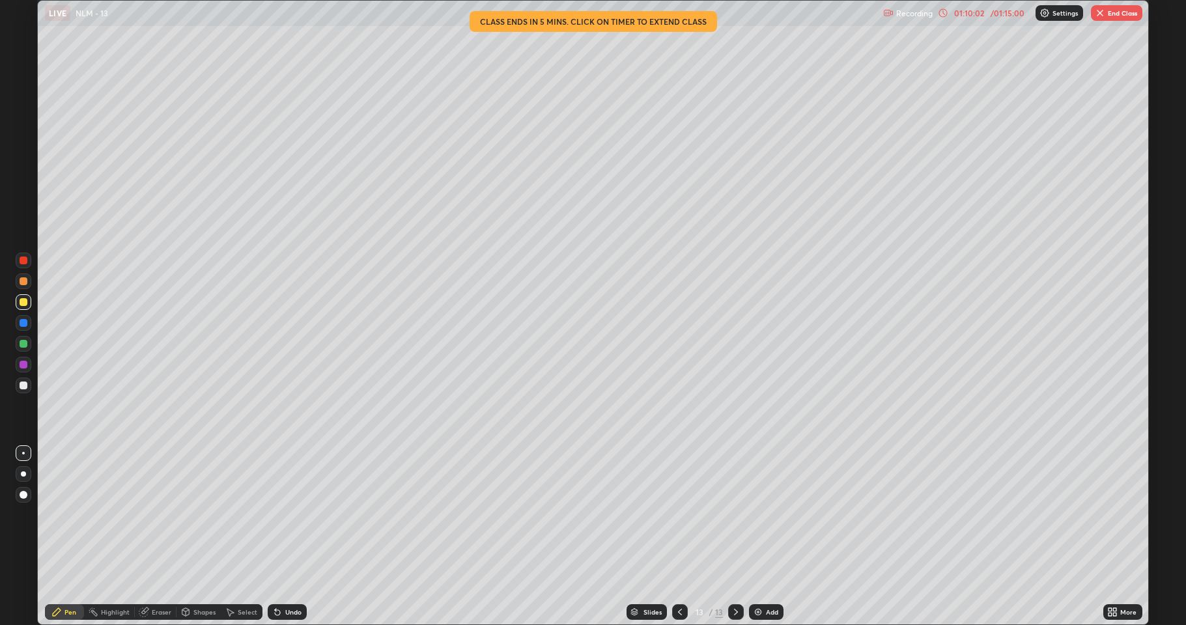
click at [1116, 9] on button "End Class" at bounding box center [1116, 13] width 51 height 16
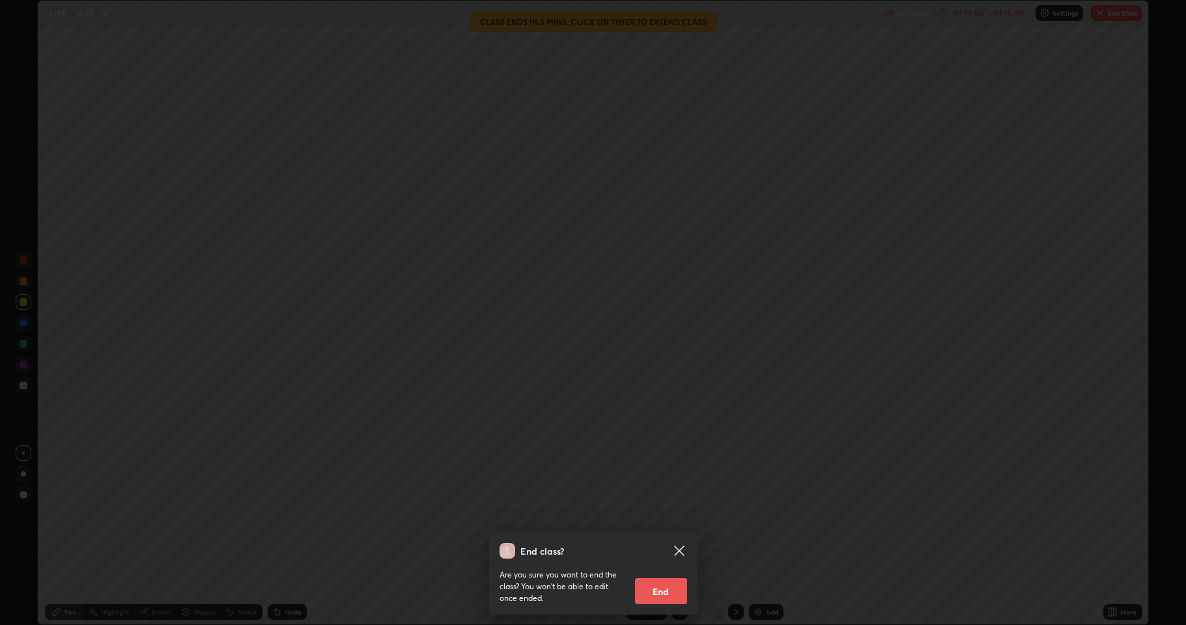
click at [655, 515] on button "End" at bounding box center [661, 591] width 52 height 26
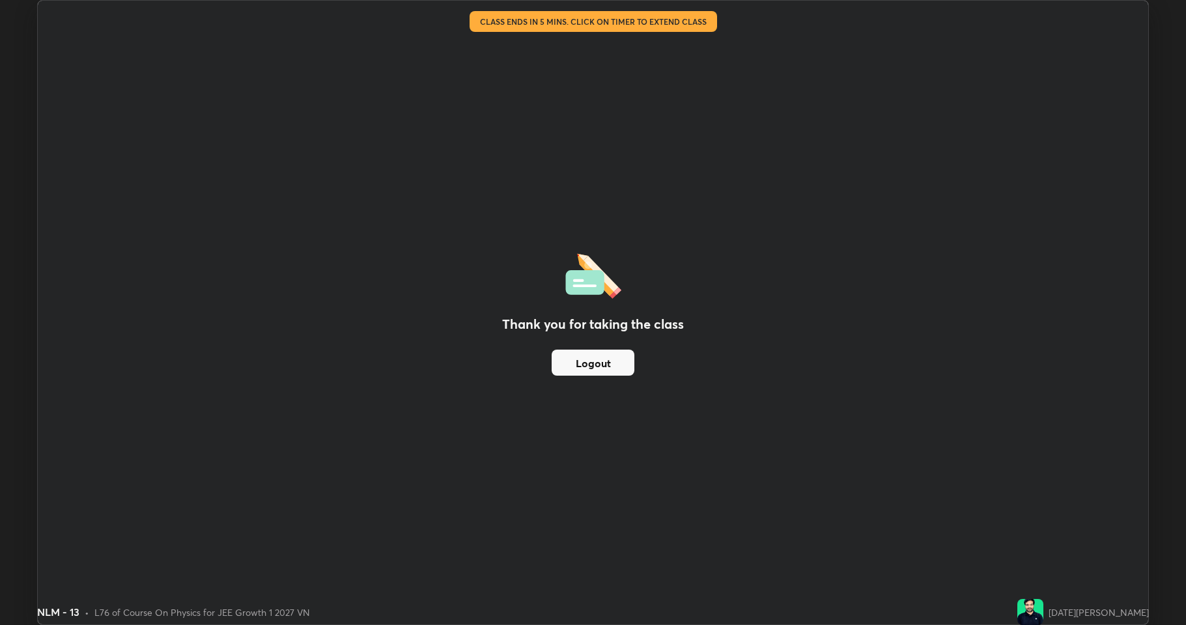
click at [614, 358] on button "Logout" at bounding box center [593, 363] width 83 height 26
